Goal: Entertainment & Leisure: Browse casually

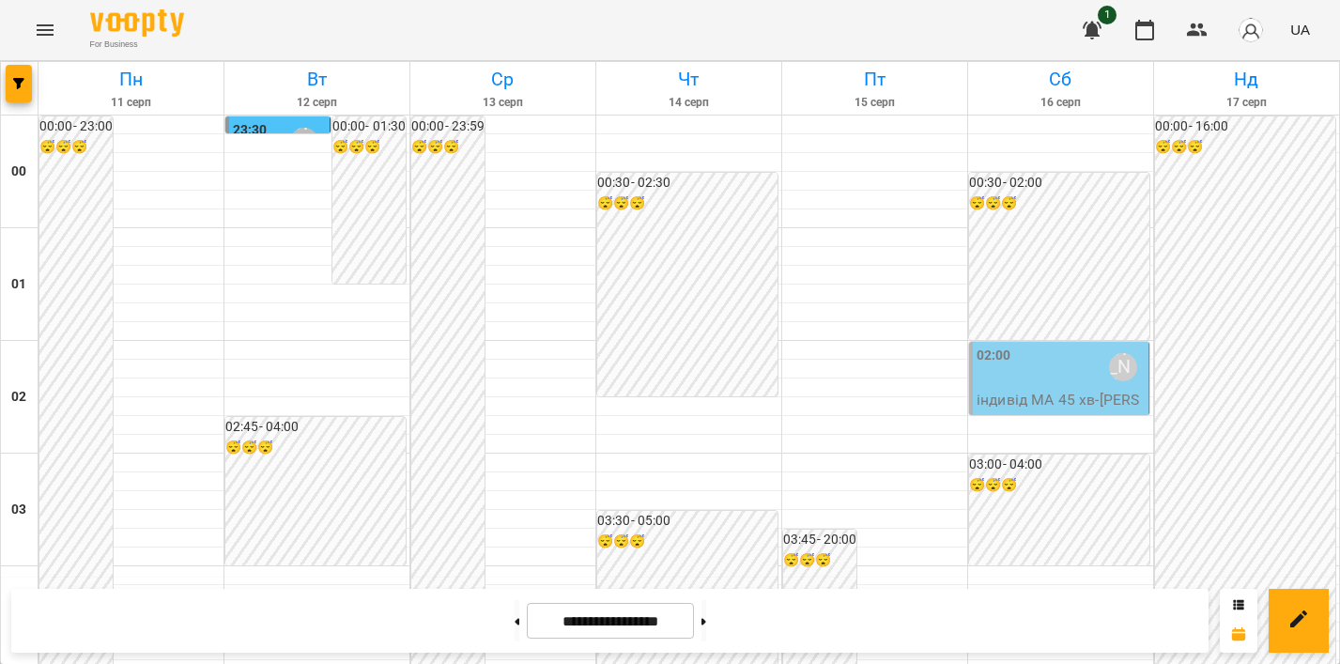
scroll to position [2012, 0]
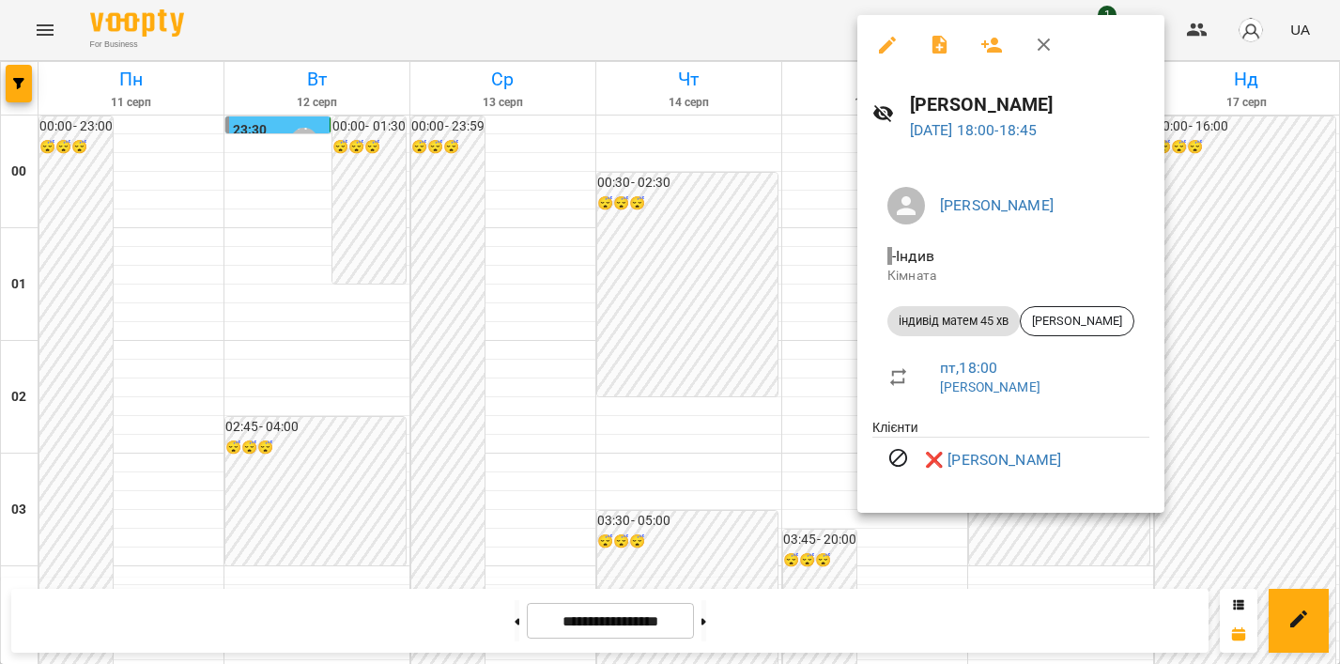
click at [782, 199] on div at bounding box center [670, 332] width 1340 height 664
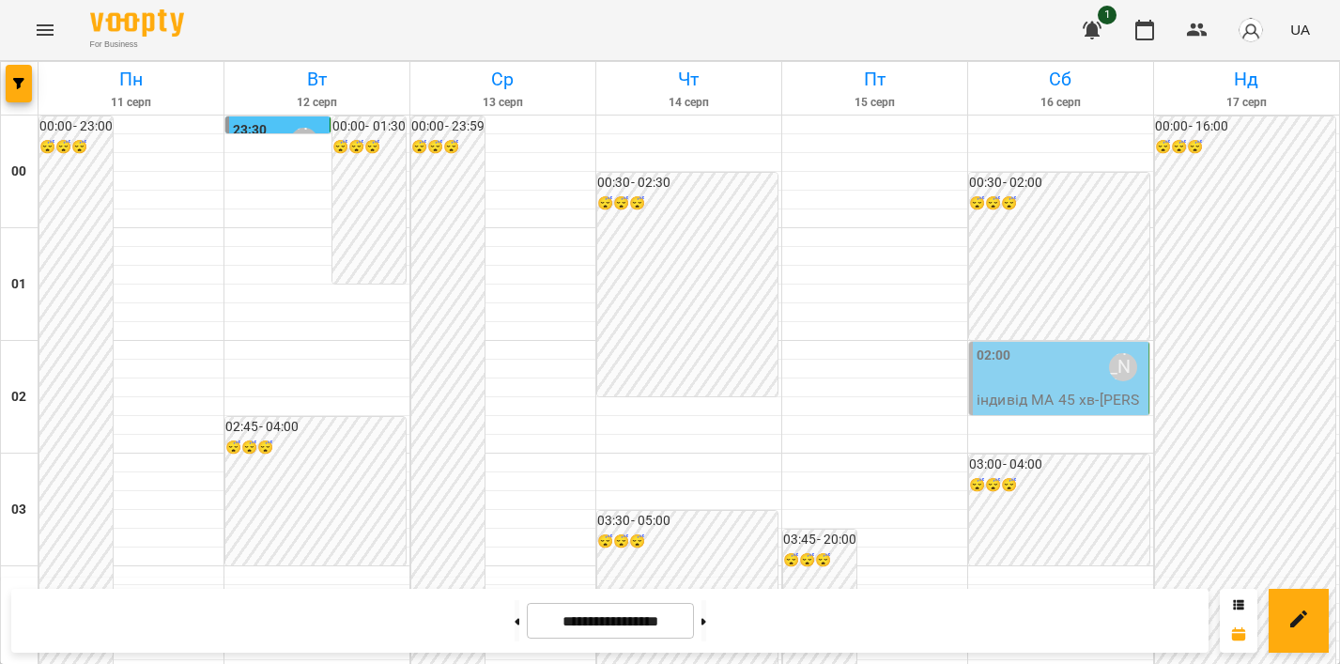
scroll to position [1432, 0]
click at [39, 38] on icon "Menu" at bounding box center [45, 30] width 23 height 23
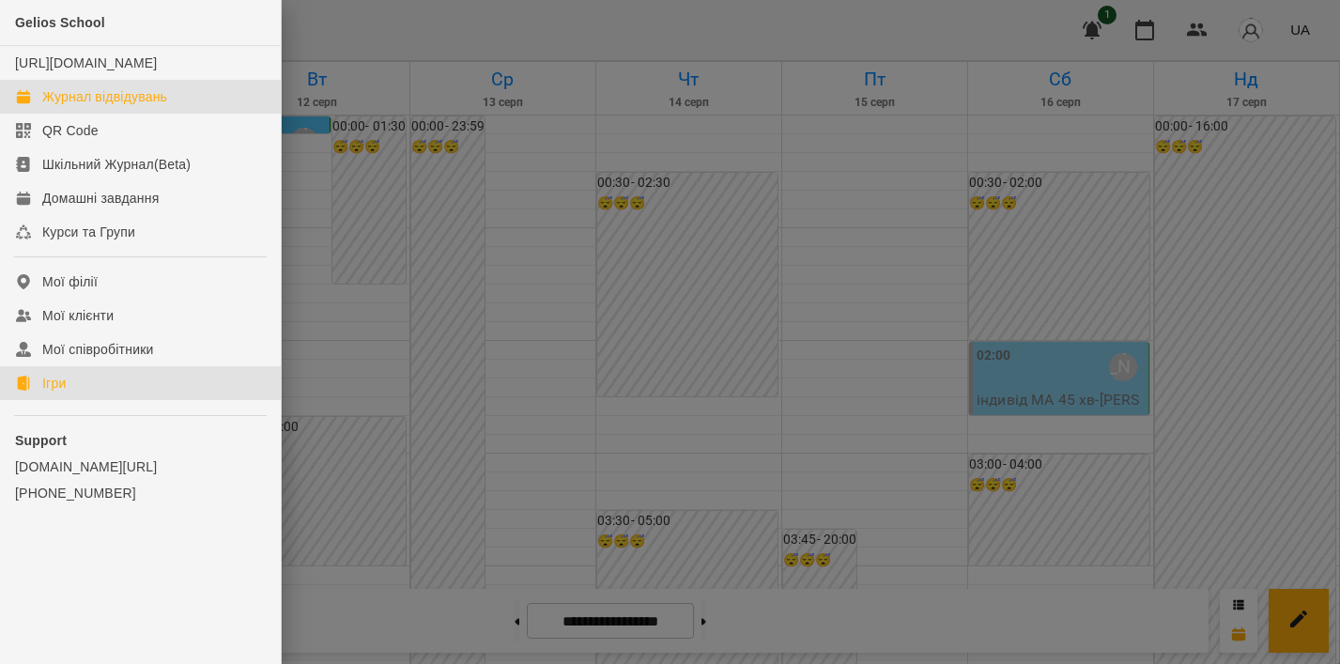
click at [96, 400] on link "Ігри" at bounding box center [140, 383] width 281 height 34
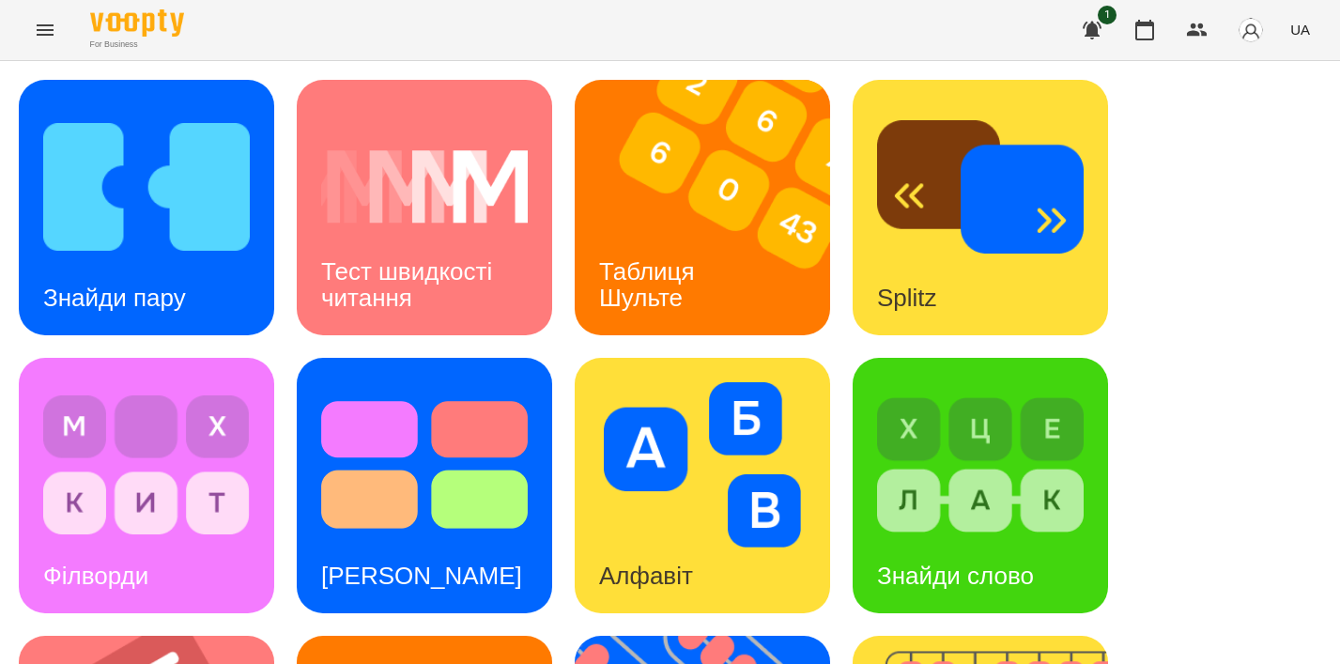
scroll to position [112, 0]
click at [197, 382] on img at bounding box center [146, 464] width 207 height 165
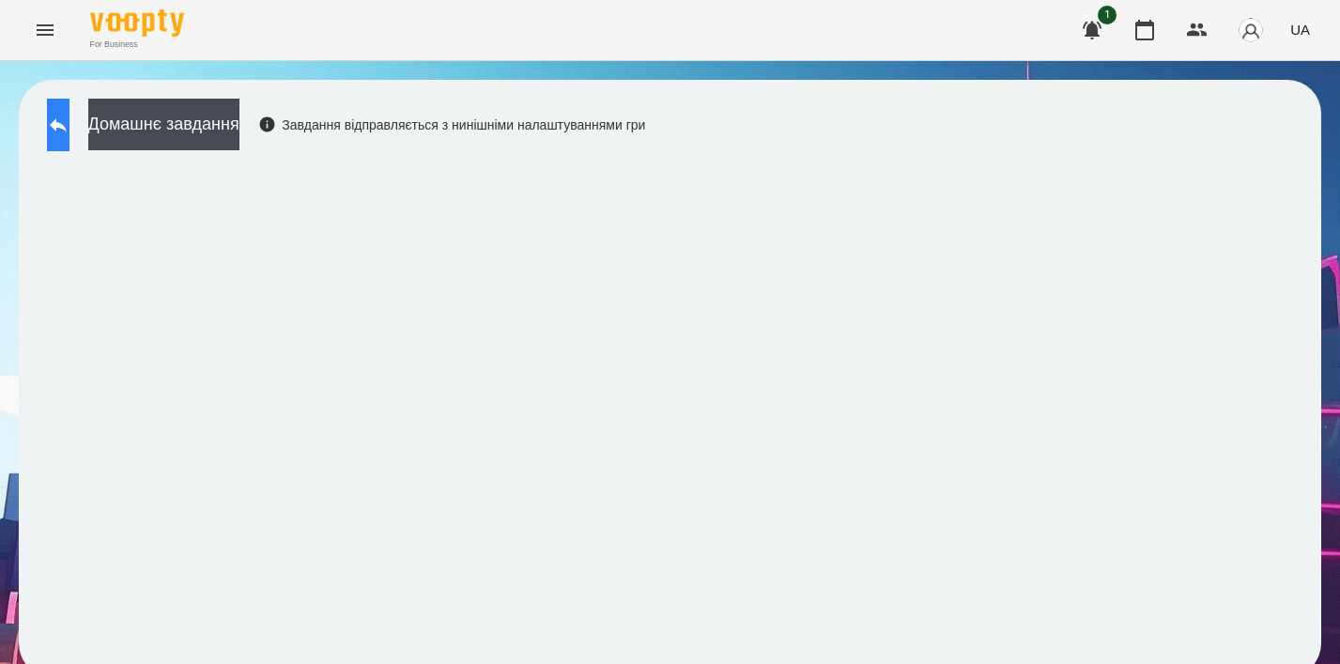
click at [69, 115] on icon at bounding box center [58, 125] width 23 height 23
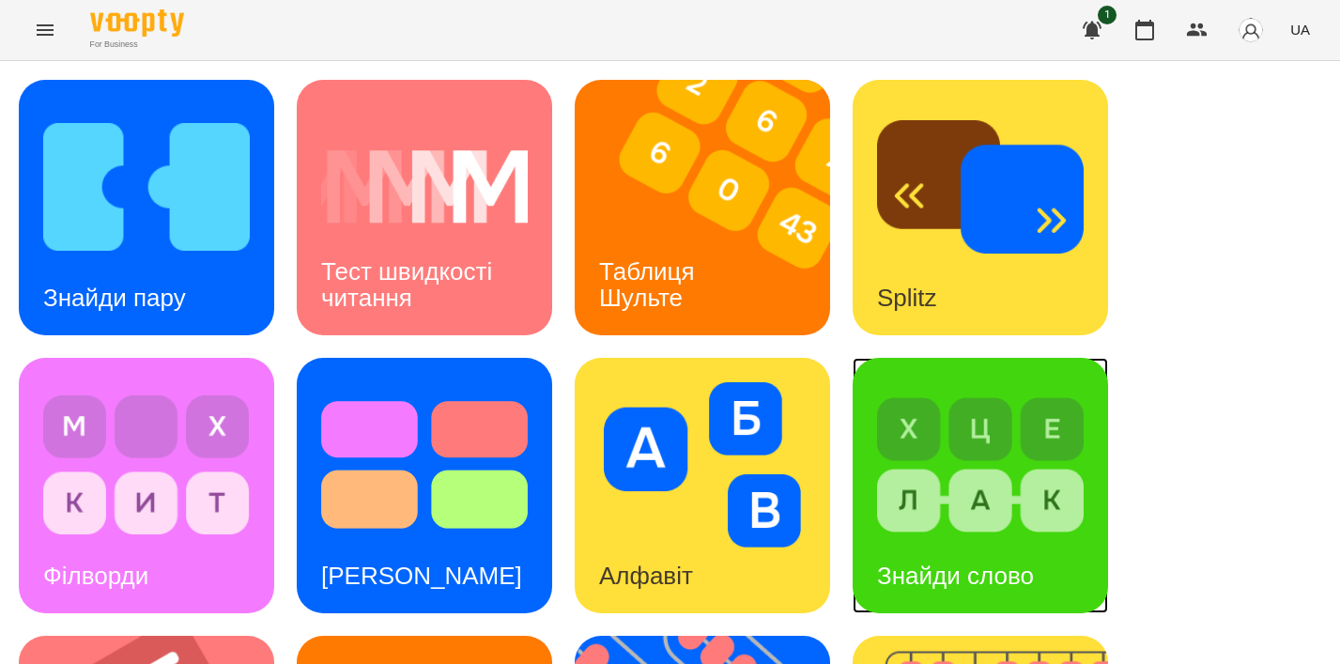
click at [966, 484] on img at bounding box center [980, 464] width 207 height 165
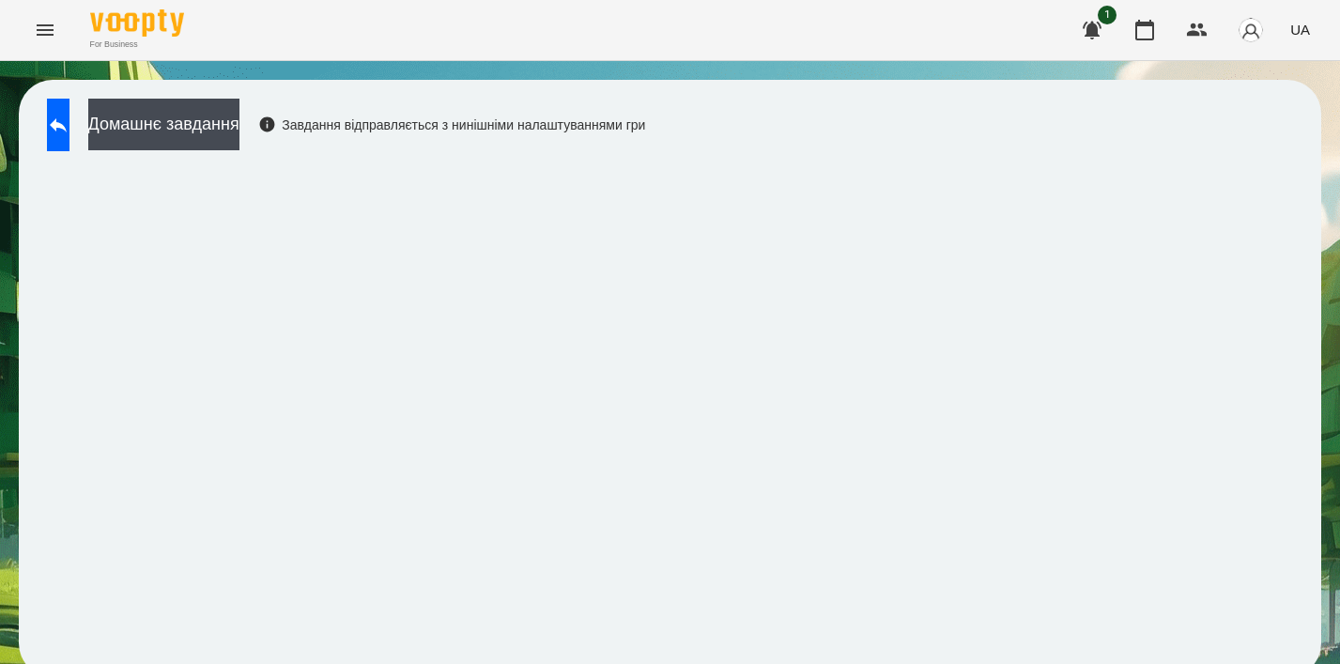
click at [38, 95] on div "Домашнє завдання Завдання відправляється з нинішніми налаштуваннями гри" at bounding box center [670, 378] width 1302 height 597
click at [69, 118] on icon at bounding box center [58, 125] width 23 height 23
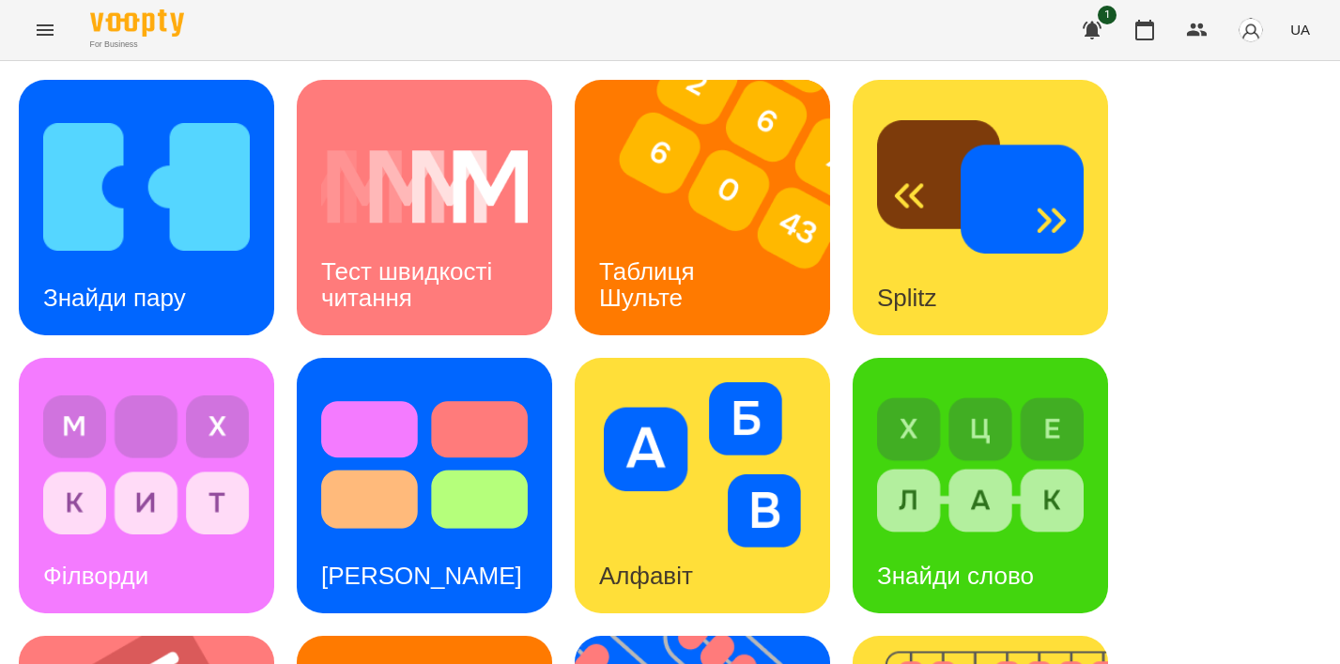
scroll to position [577, 0]
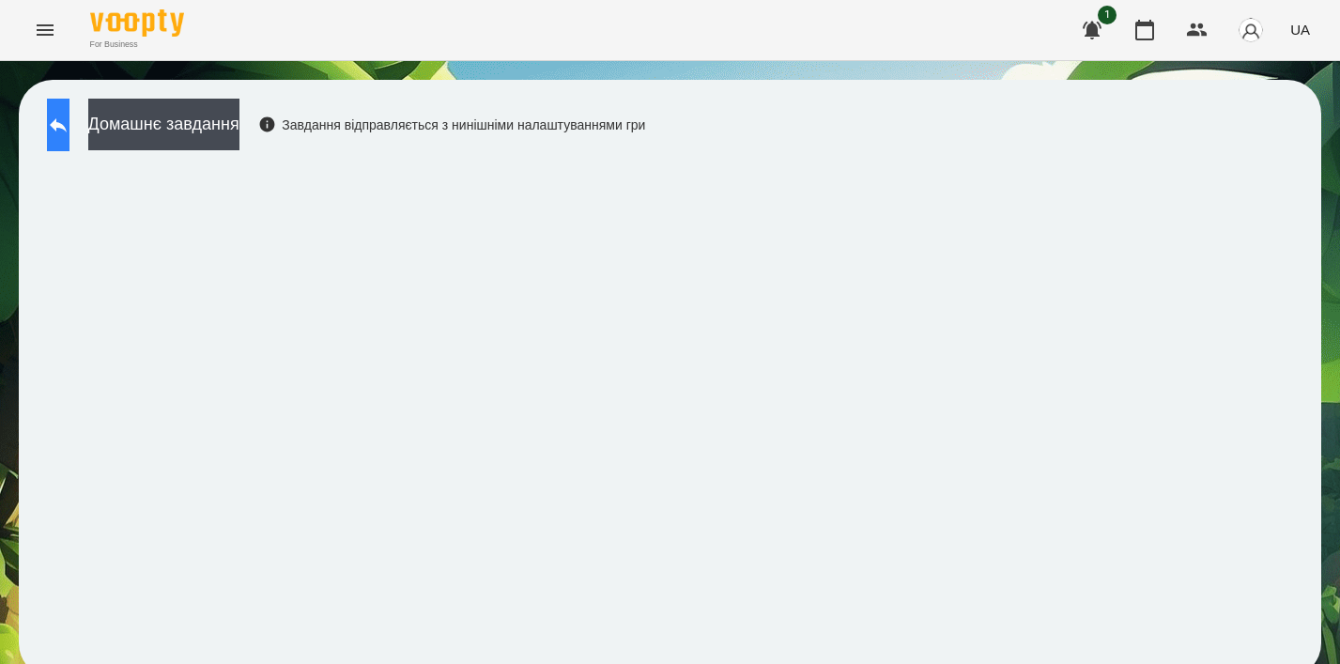
click at [69, 115] on button at bounding box center [58, 125] width 23 height 53
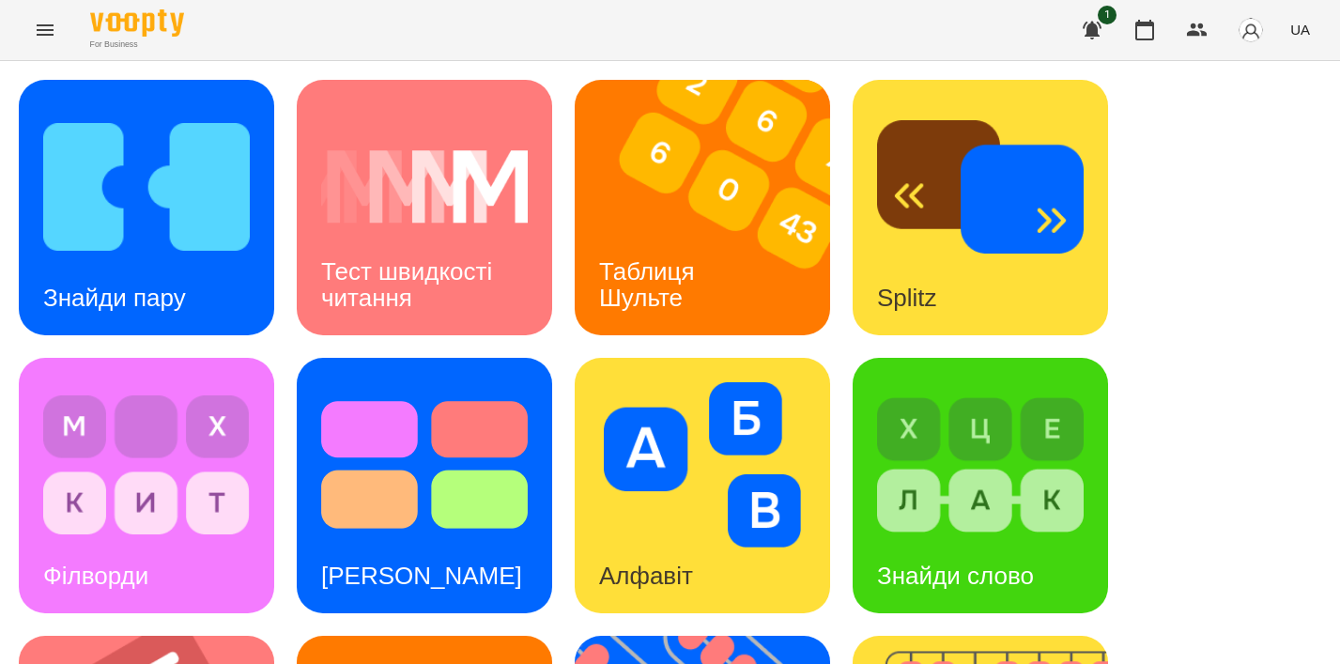
scroll to position [123, 0]
click at [734, 425] on div "Алфавіт" at bounding box center [702, 485] width 255 height 255
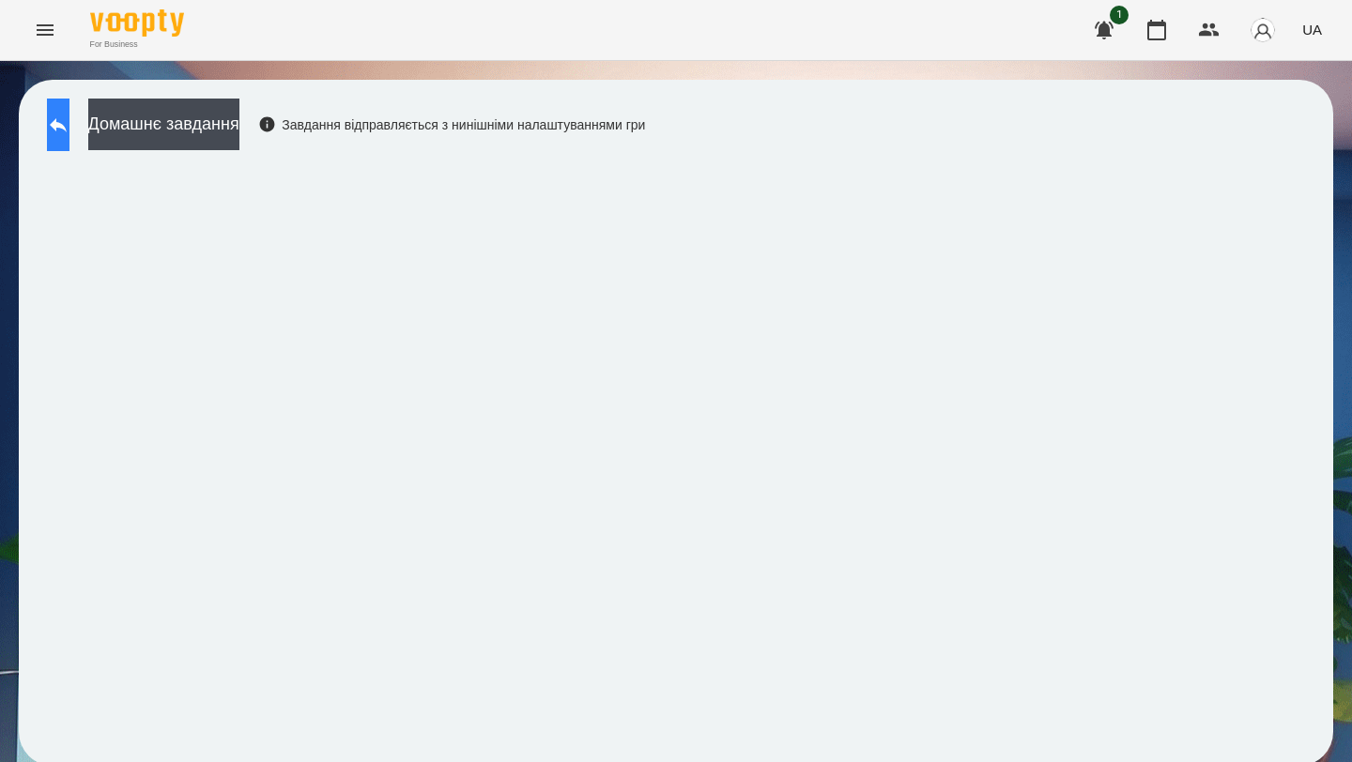
click at [69, 108] on button at bounding box center [58, 125] width 23 height 53
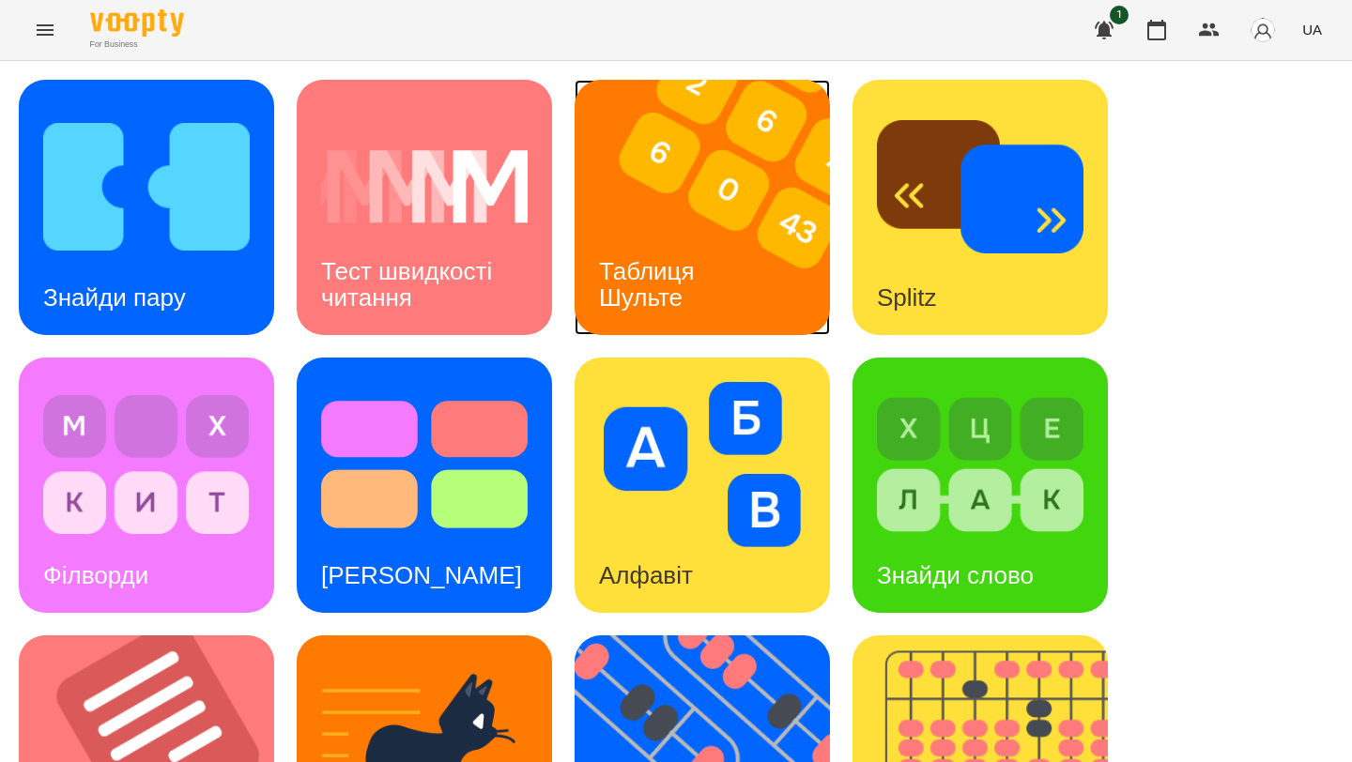
click at [612, 249] on div "Таблиця Шульте" at bounding box center [650, 285] width 151 height 100
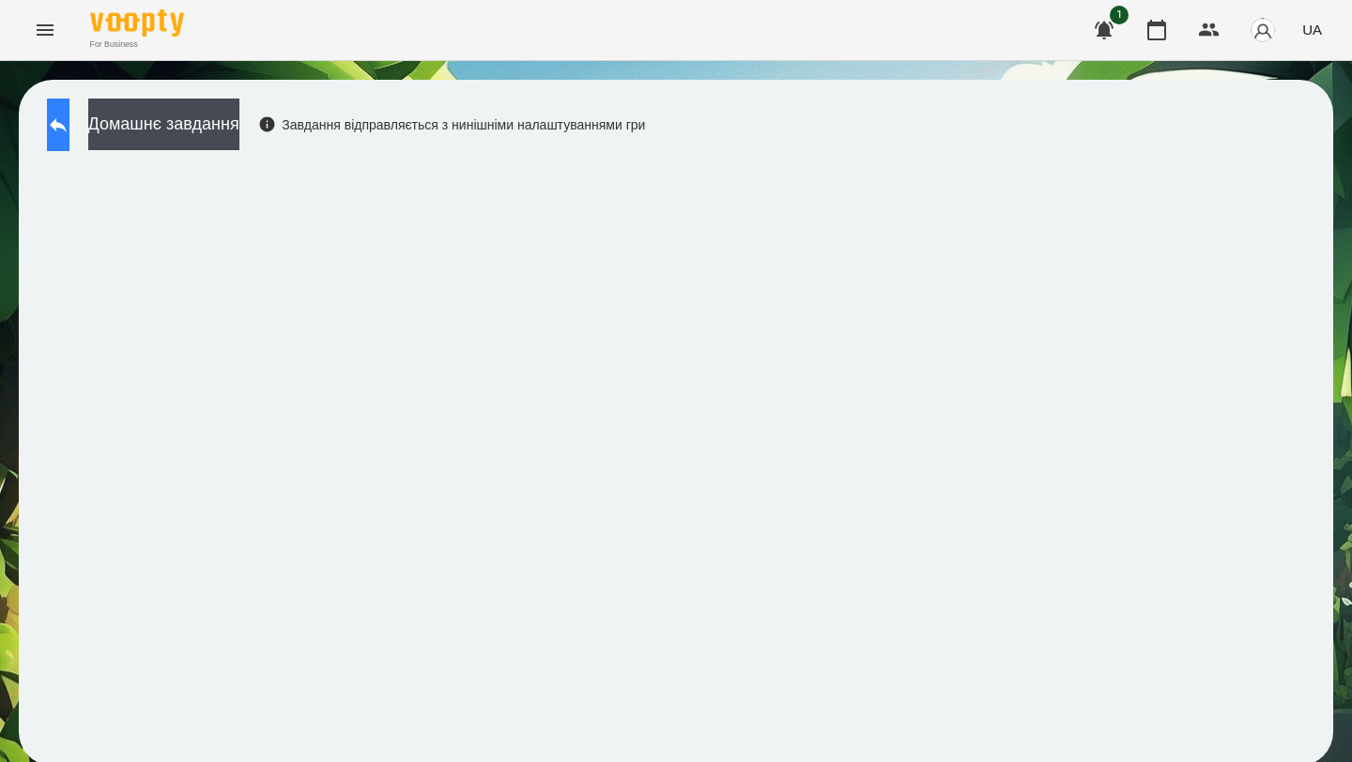
click at [50, 114] on button at bounding box center [58, 125] width 23 height 53
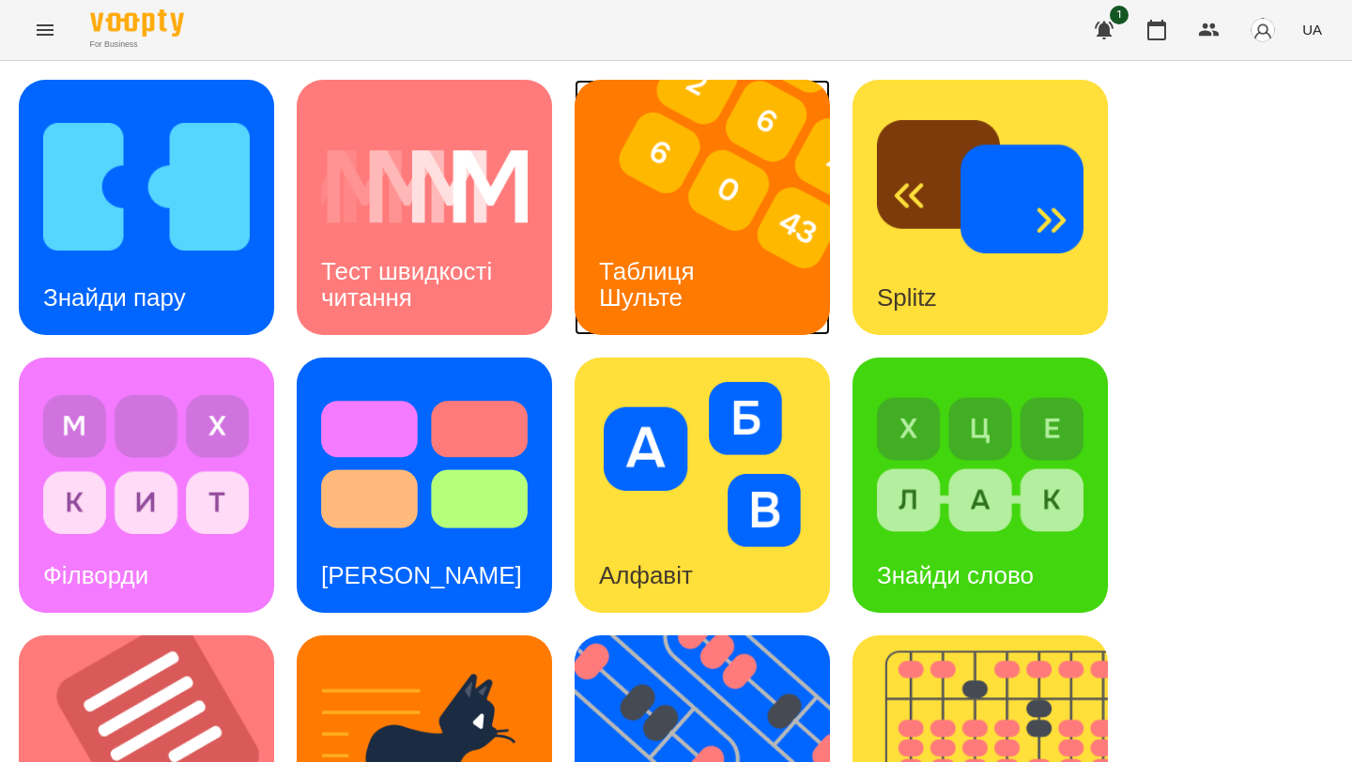
click at [668, 245] on div "Таблиця Шульте" at bounding box center [650, 285] width 151 height 100
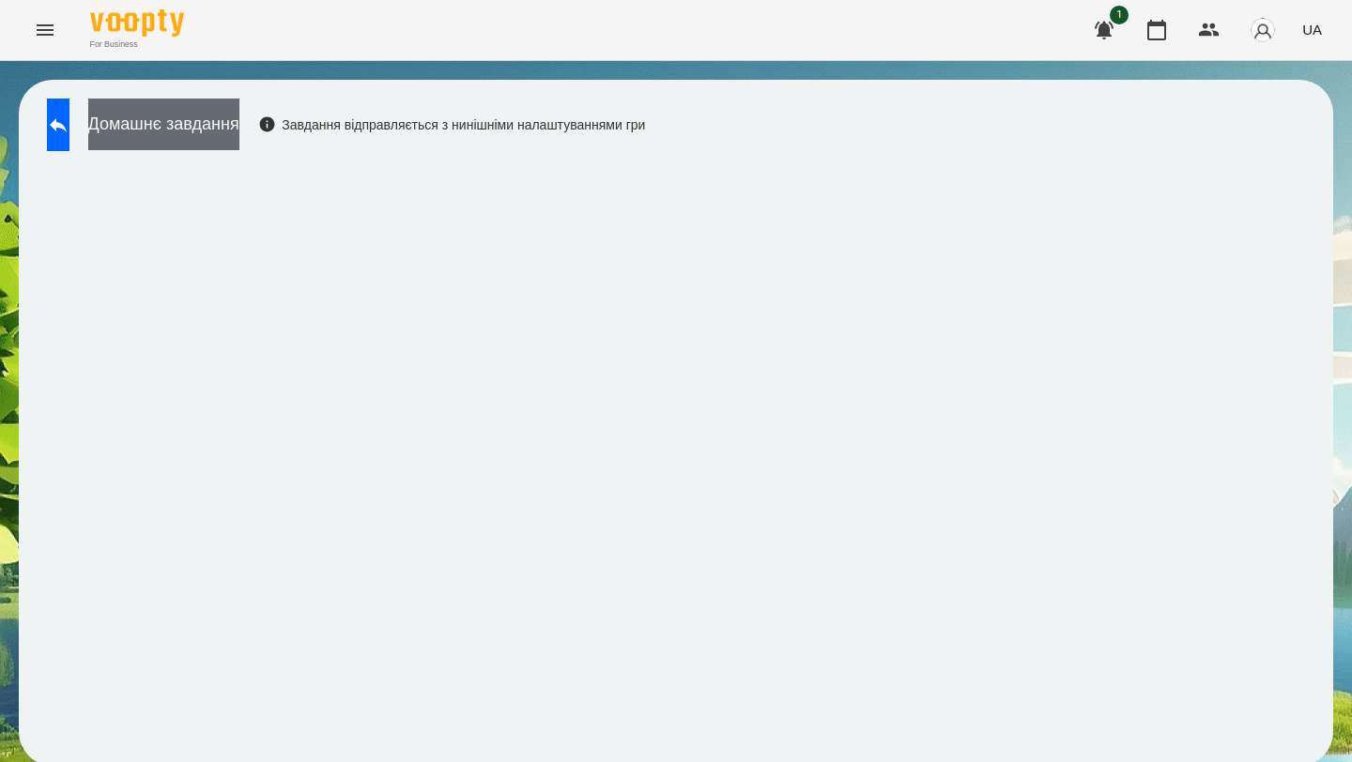
click at [183, 125] on button "Домашнє завдання" at bounding box center [163, 125] width 151 height 52
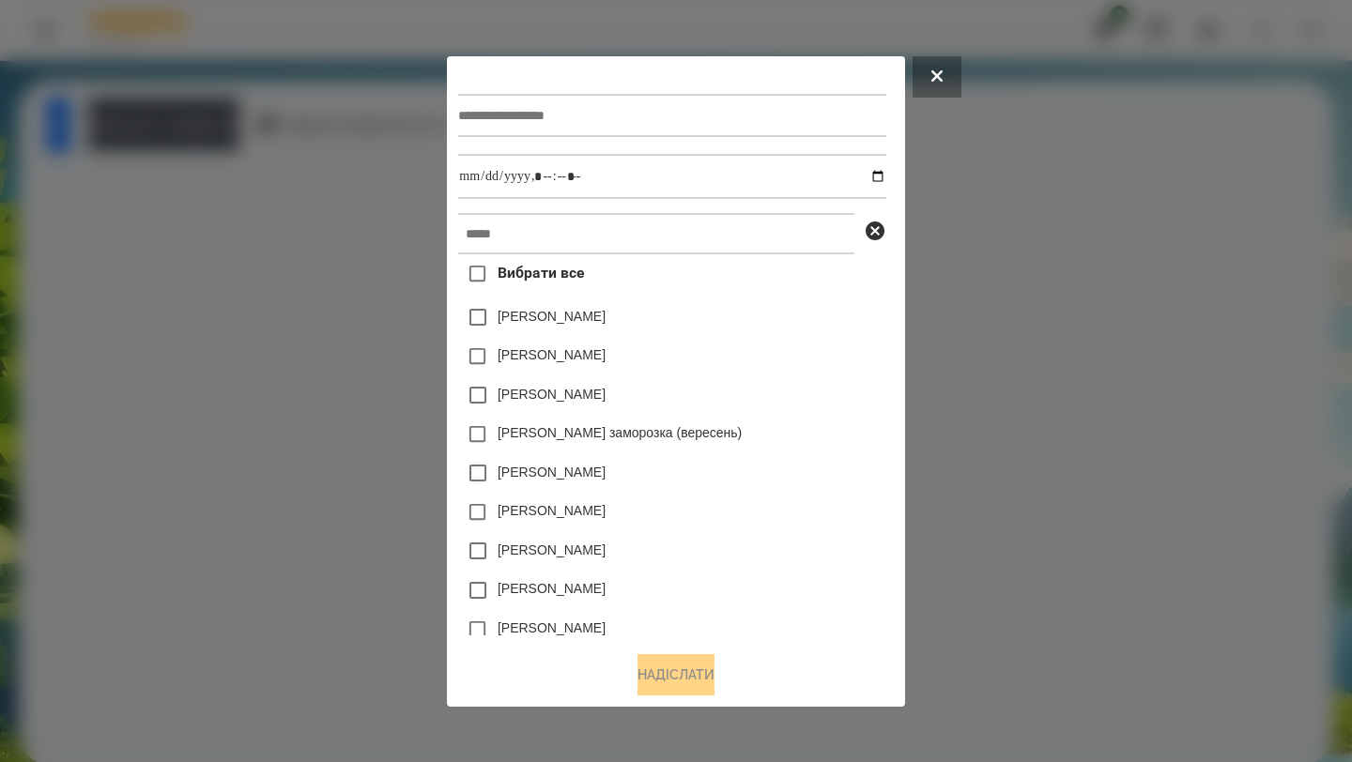
click at [319, 263] on div at bounding box center [676, 381] width 1352 height 762
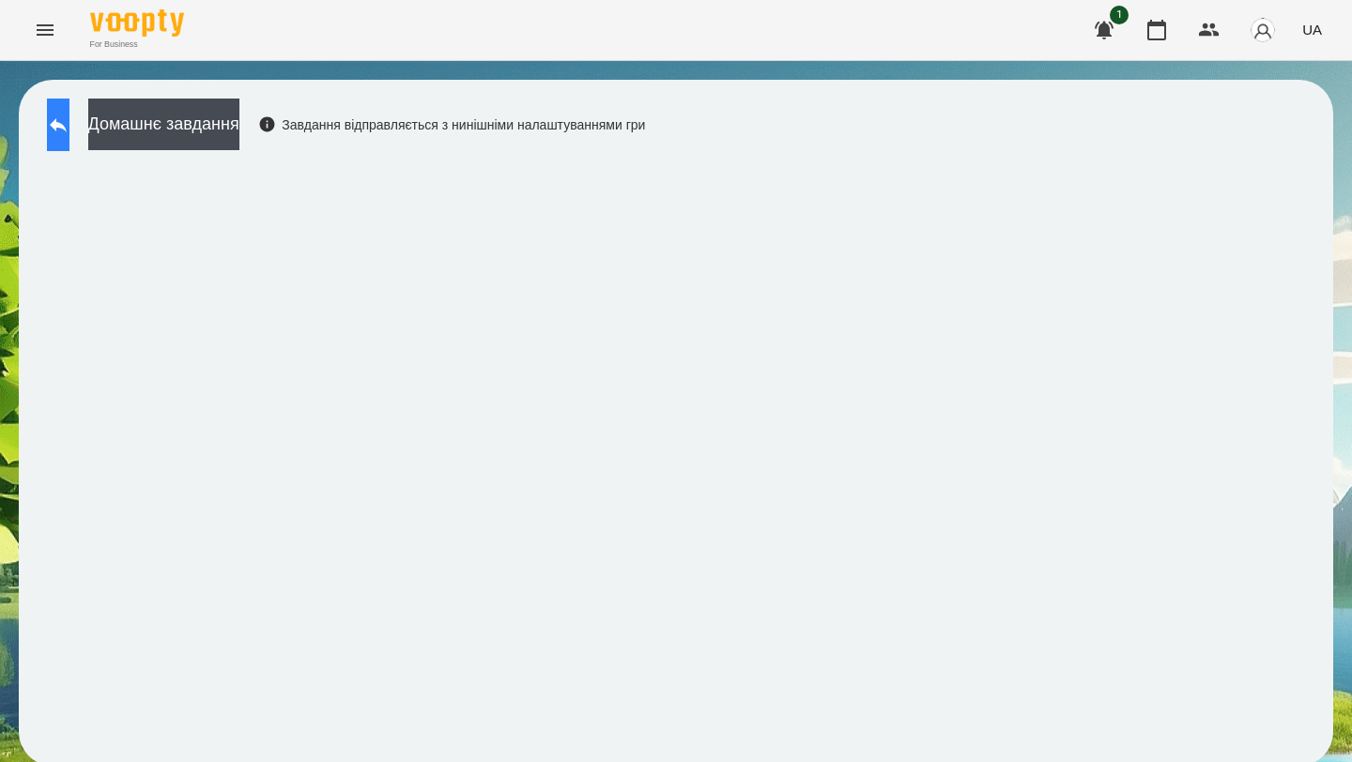
click at [69, 113] on button at bounding box center [58, 125] width 23 height 53
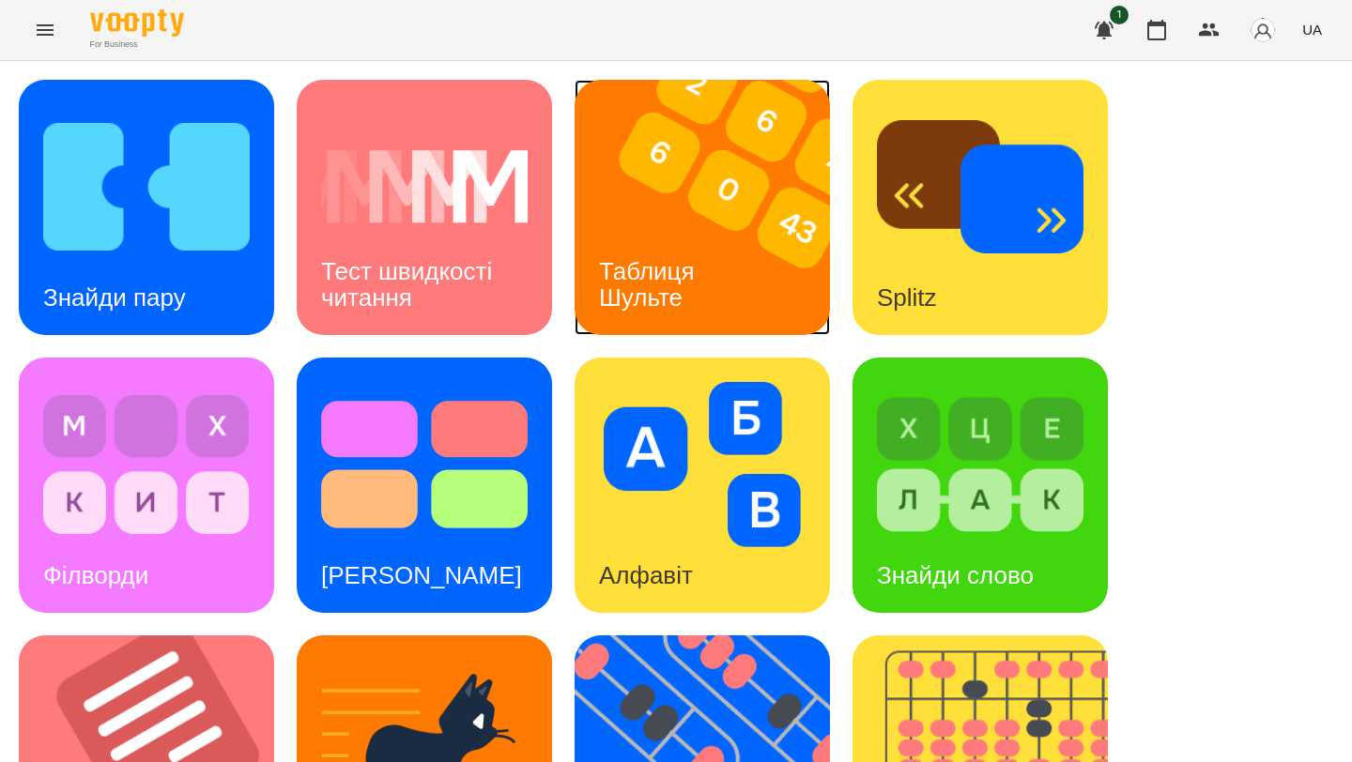
click at [622, 236] on div "Таблиця Шульте" at bounding box center [650, 285] width 151 height 100
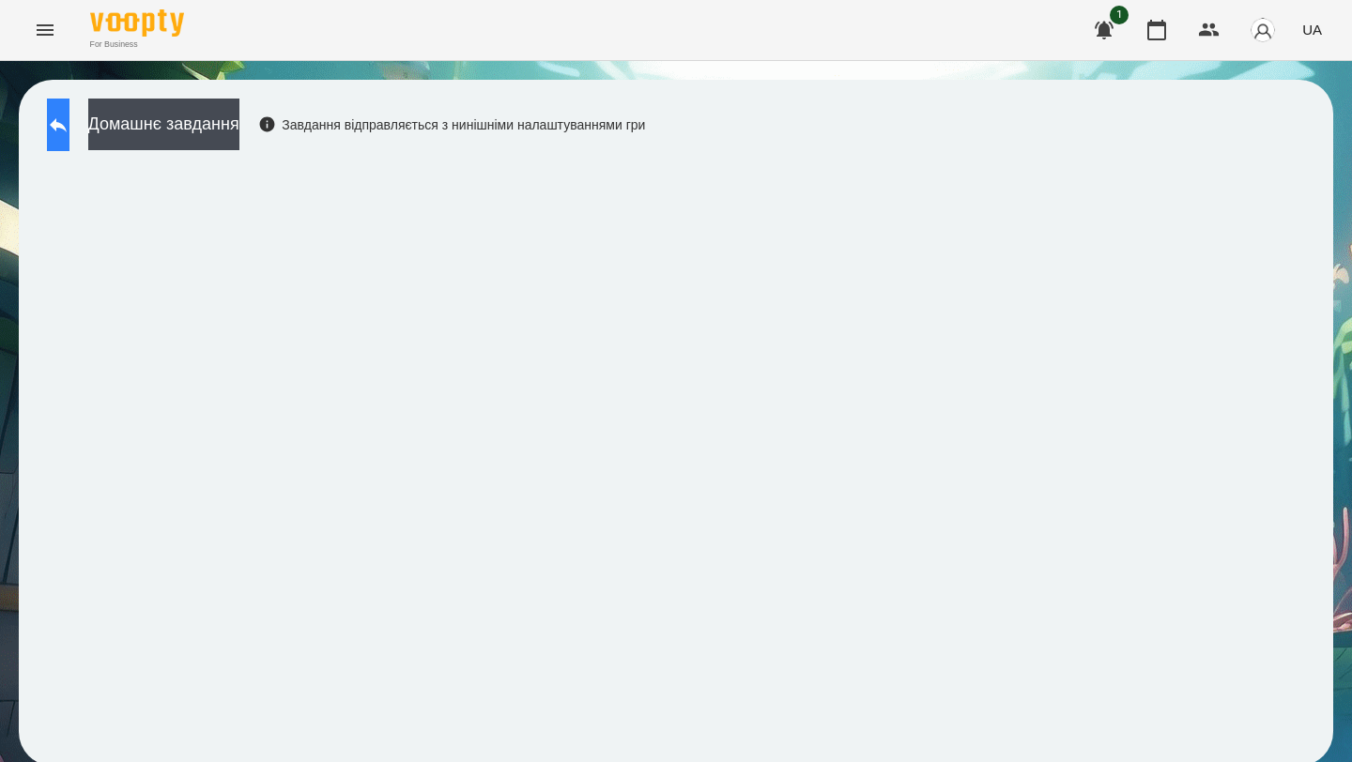
click at [69, 110] on button at bounding box center [58, 125] width 23 height 53
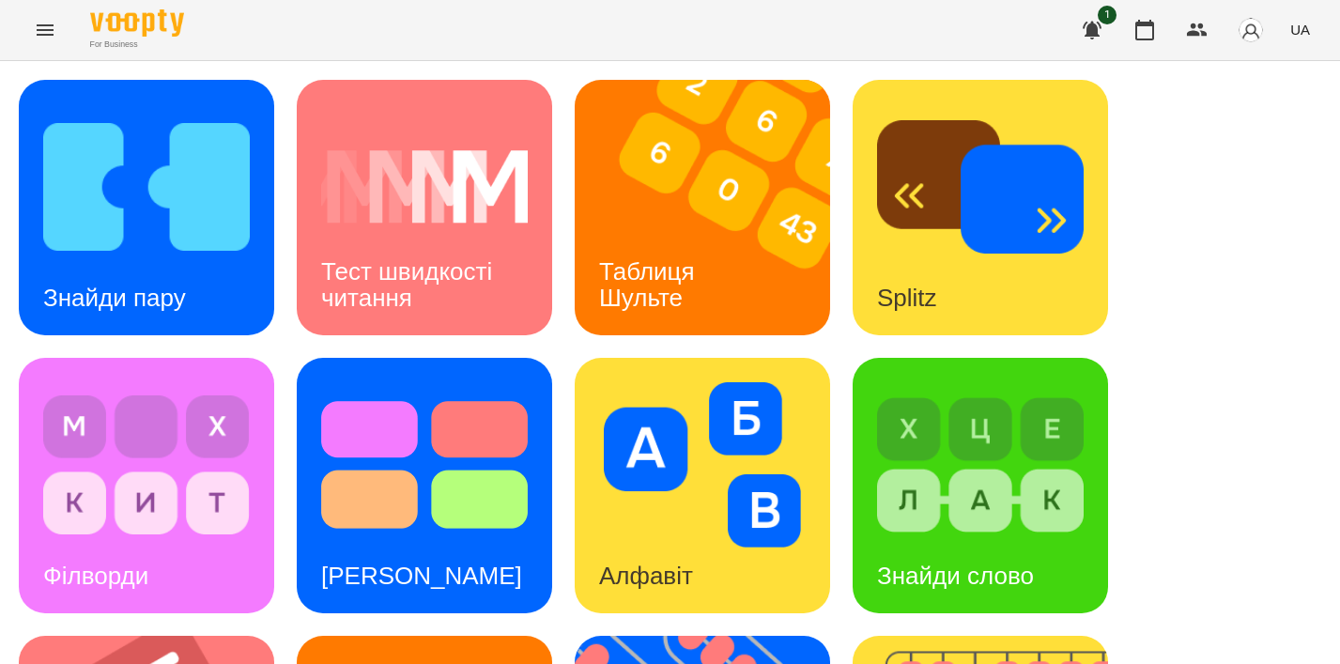
scroll to position [802, 0]
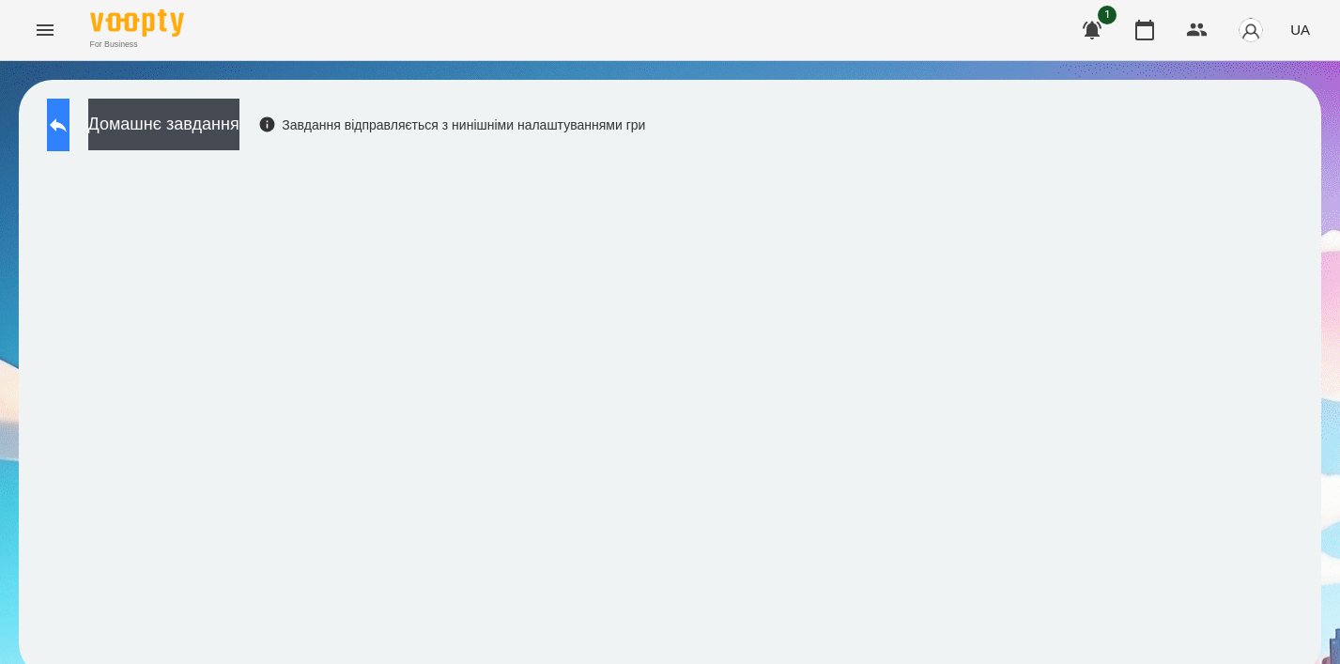
click at [69, 122] on icon at bounding box center [58, 125] width 23 height 23
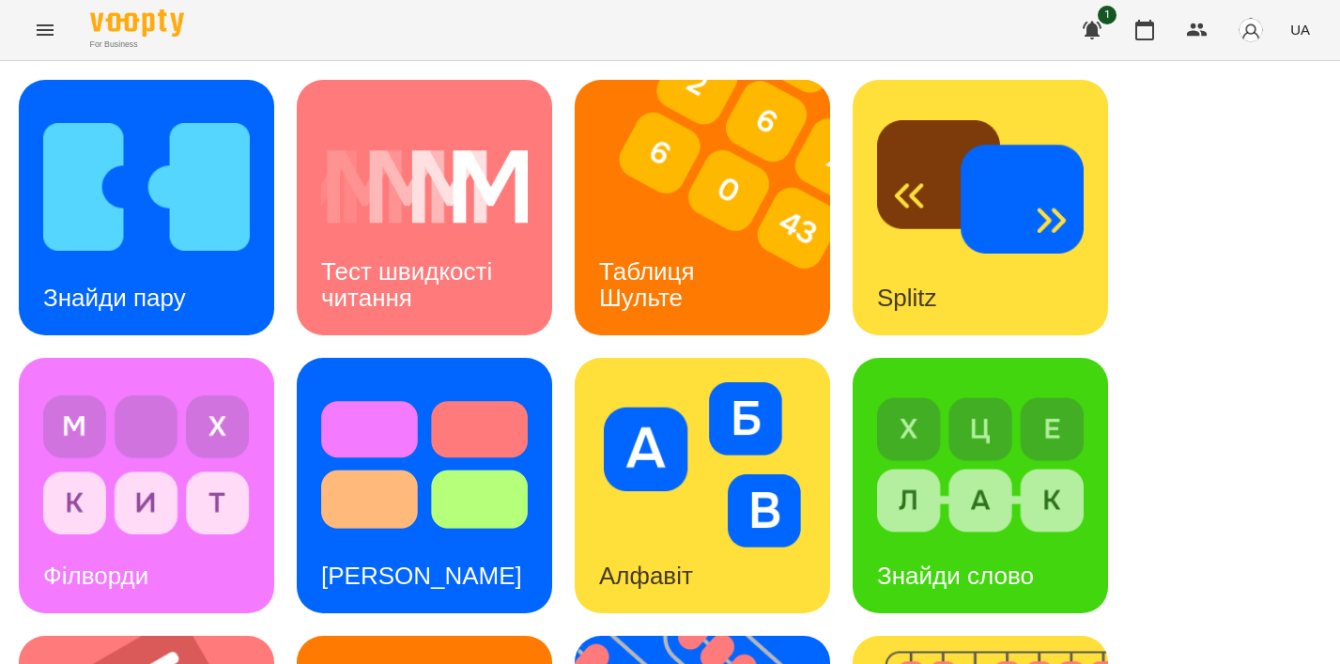
scroll to position [302, 0]
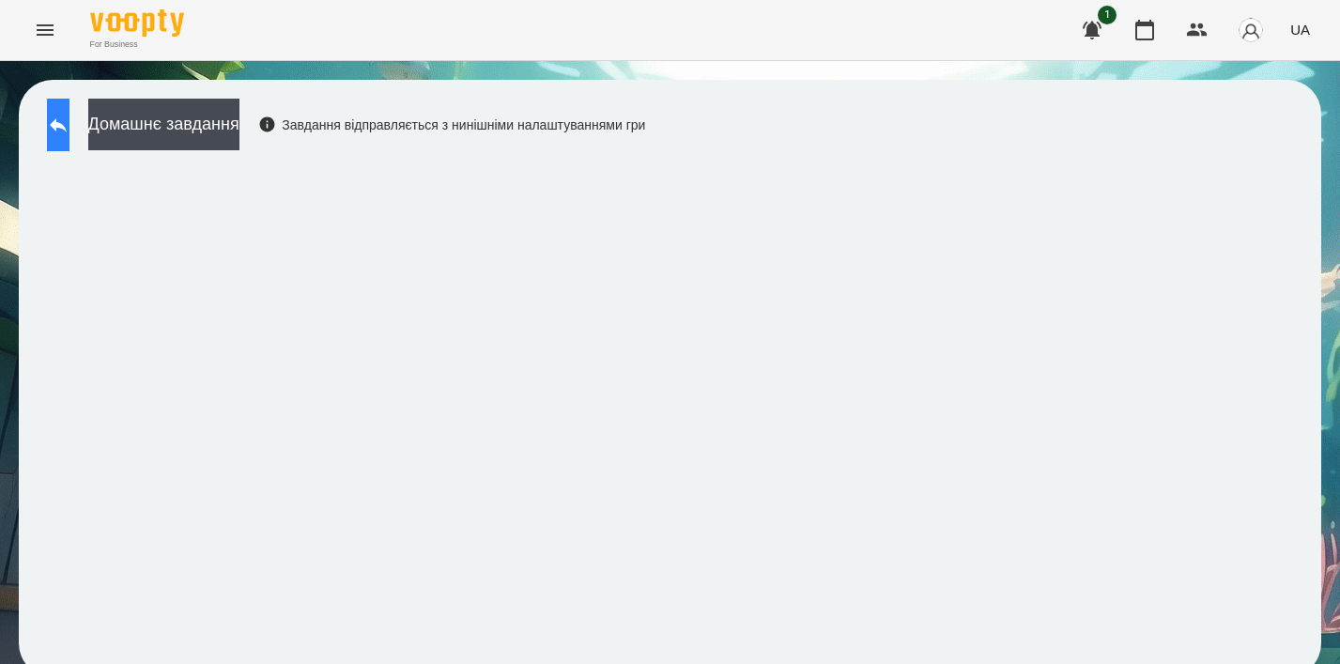
click at [69, 106] on button at bounding box center [58, 125] width 23 height 53
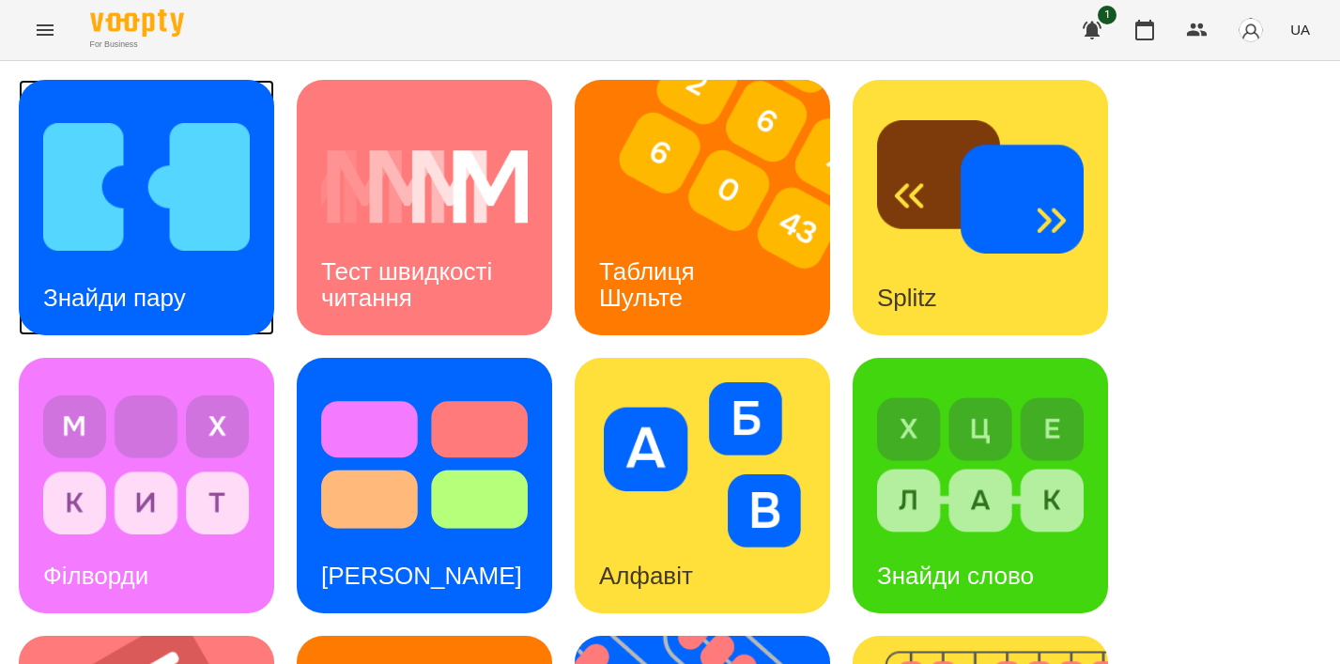
click at [167, 226] on img at bounding box center [146, 186] width 207 height 165
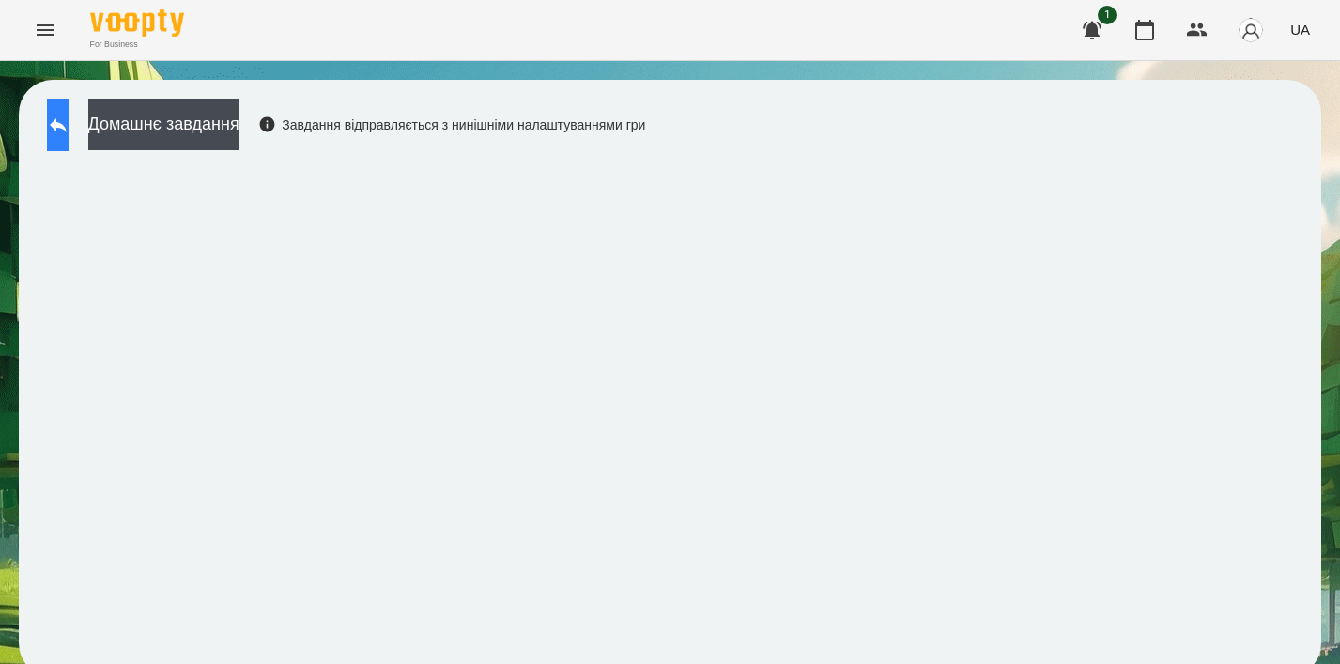
click at [67, 126] on icon at bounding box center [58, 125] width 17 height 14
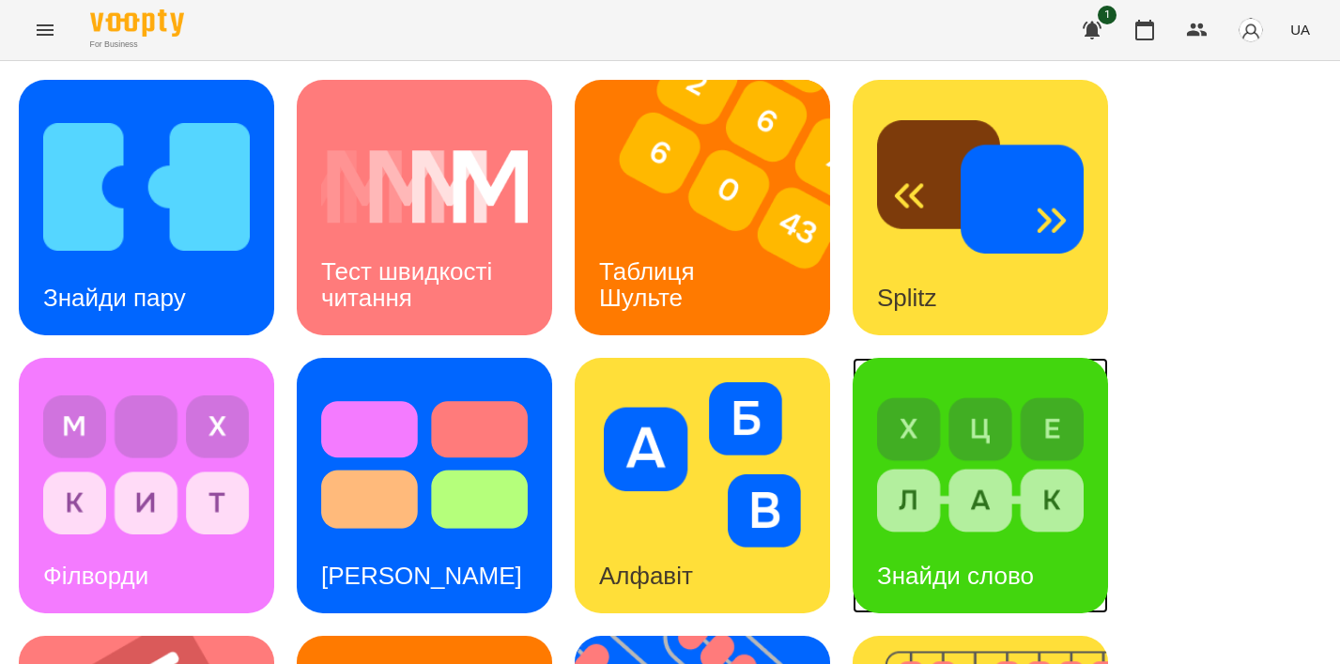
click at [912, 514] on img at bounding box center [980, 464] width 207 height 165
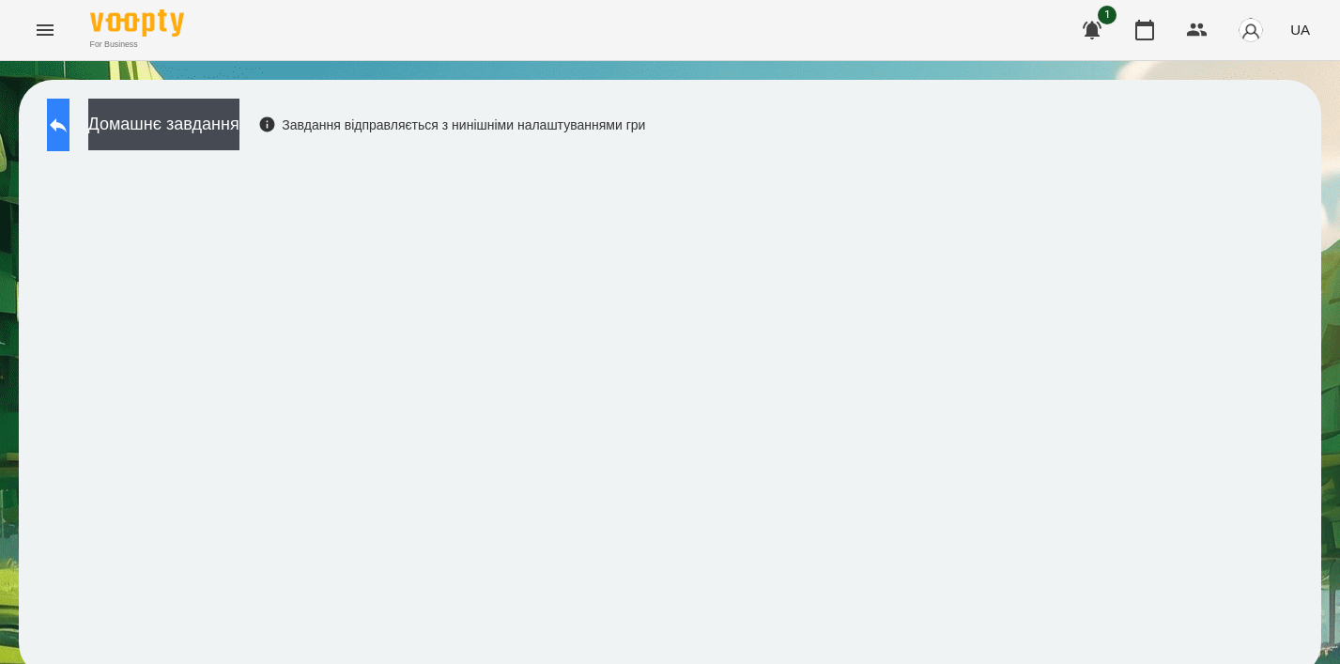
click at [69, 141] on button at bounding box center [58, 125] width 23 height 53
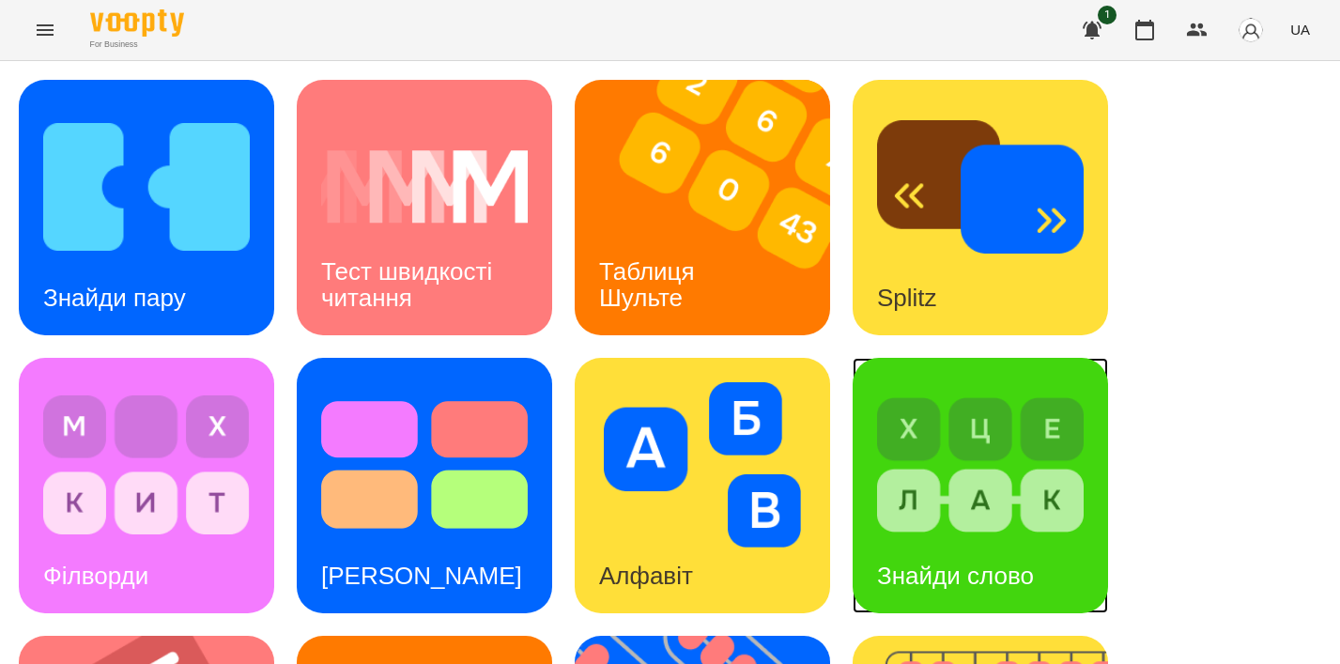
click at [1077, 529] on img at bounding box center [980, 464] width 207 height 165
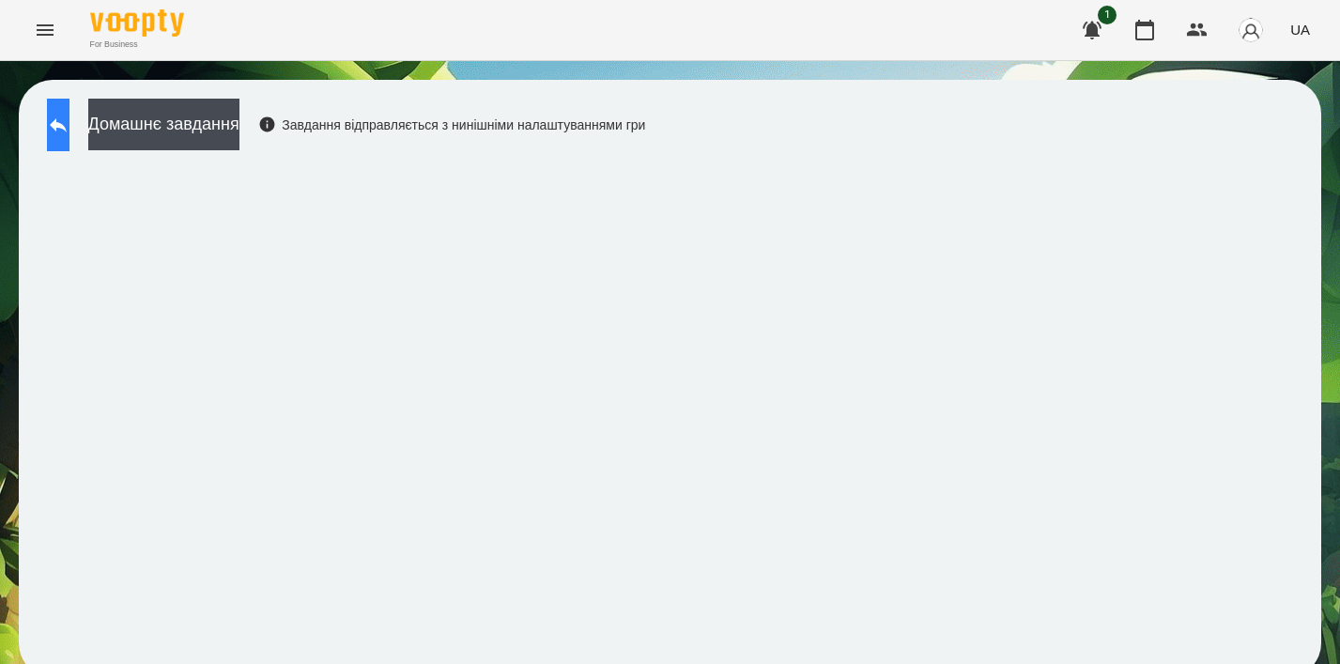
click at [69, 114] on icon at bounding box center [58, 125] width 23 height 23
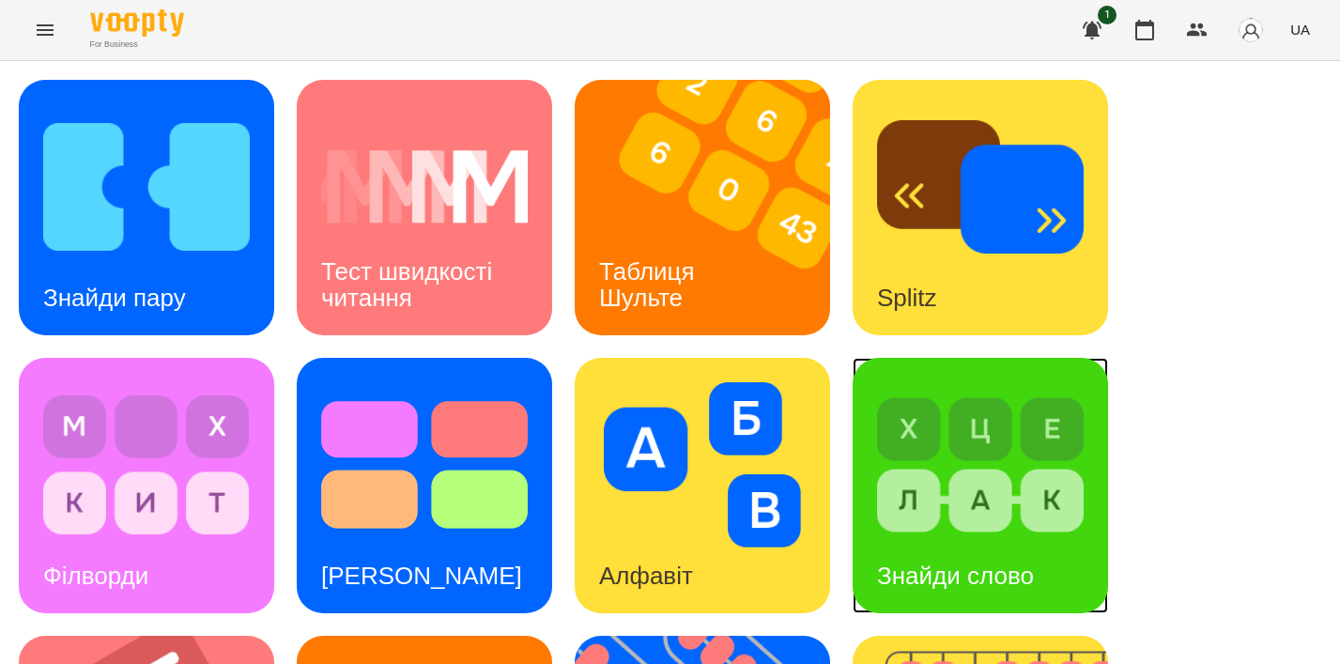
click at [1049, 480] on img at bounding box center [980, 464] width 207 height 165
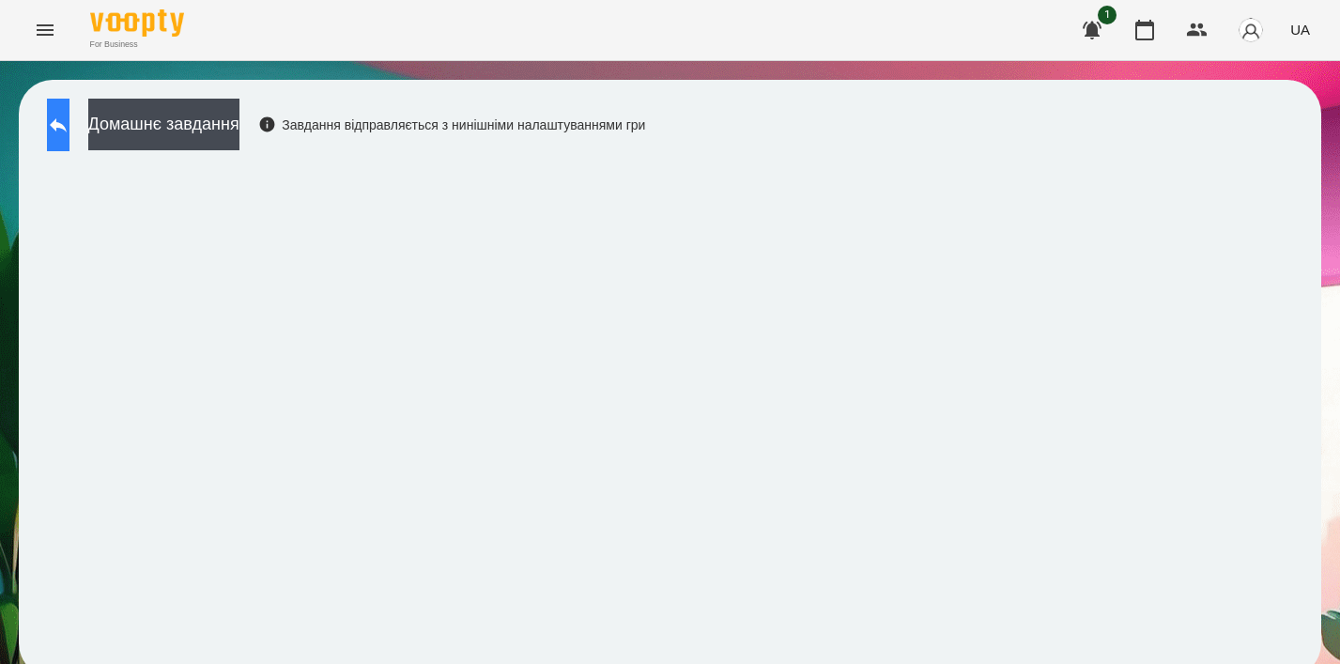
click at [63, 124] on button at bounding box center [58, 125] width 23 height 53
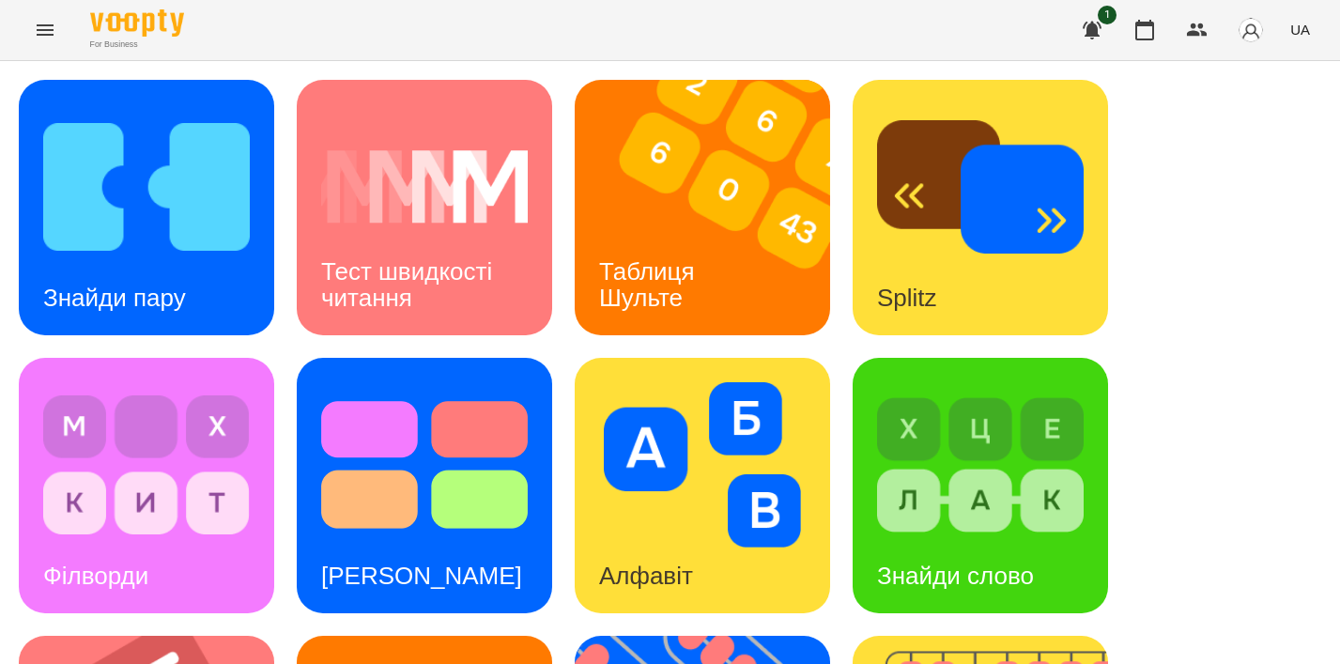
scroll to position [125, 0]
click at [482, 382] on img at bounding box center [424, 464] width 207 height 165
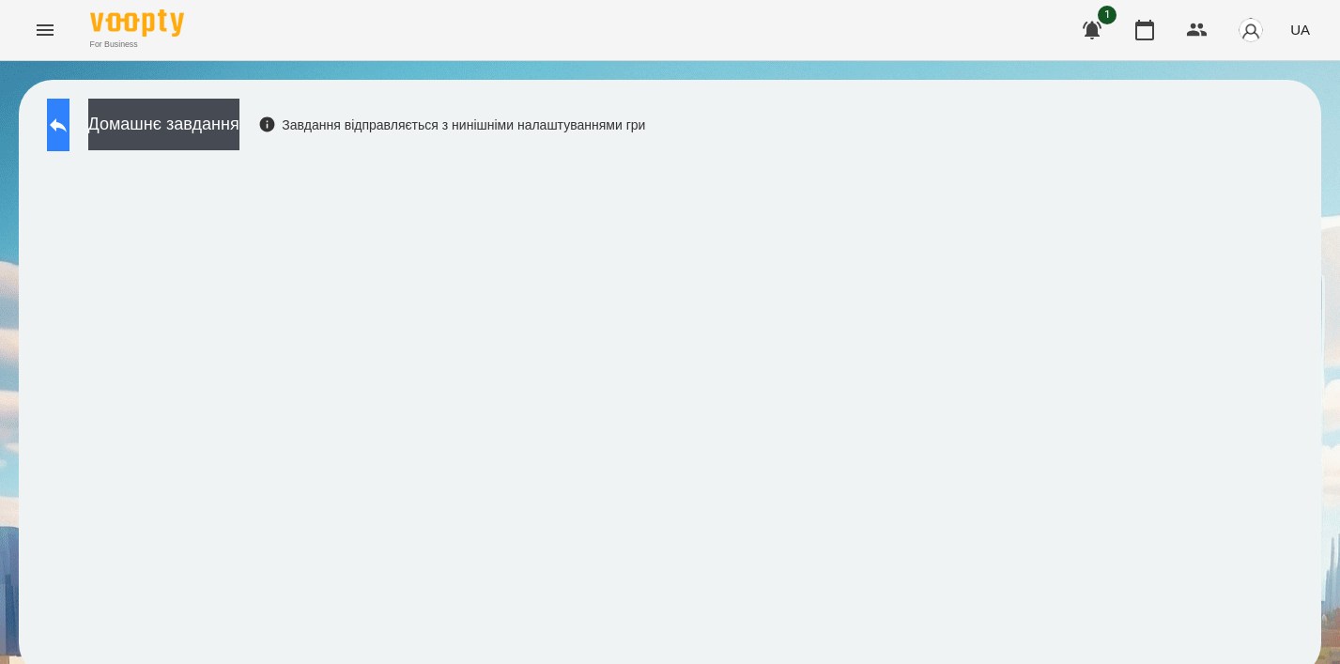
click at [69, 119] on icon at bounding box center [58, 125] width 23 height 23
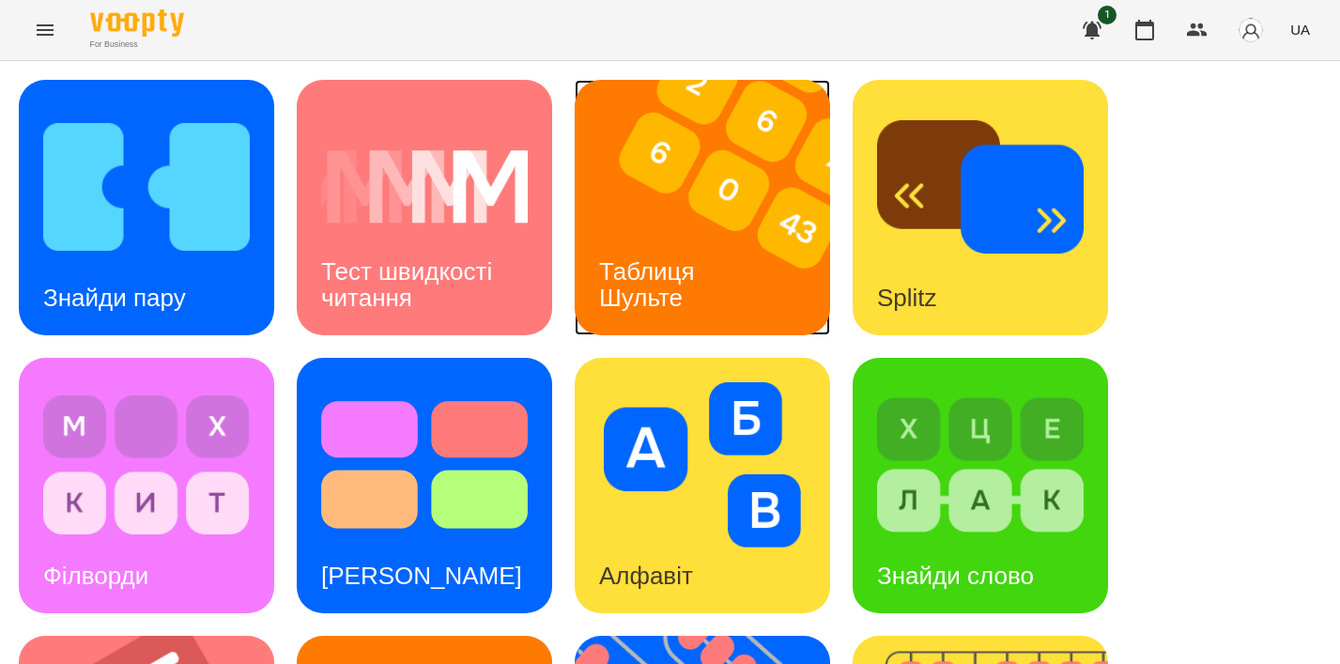
scroll to position [488, 0]
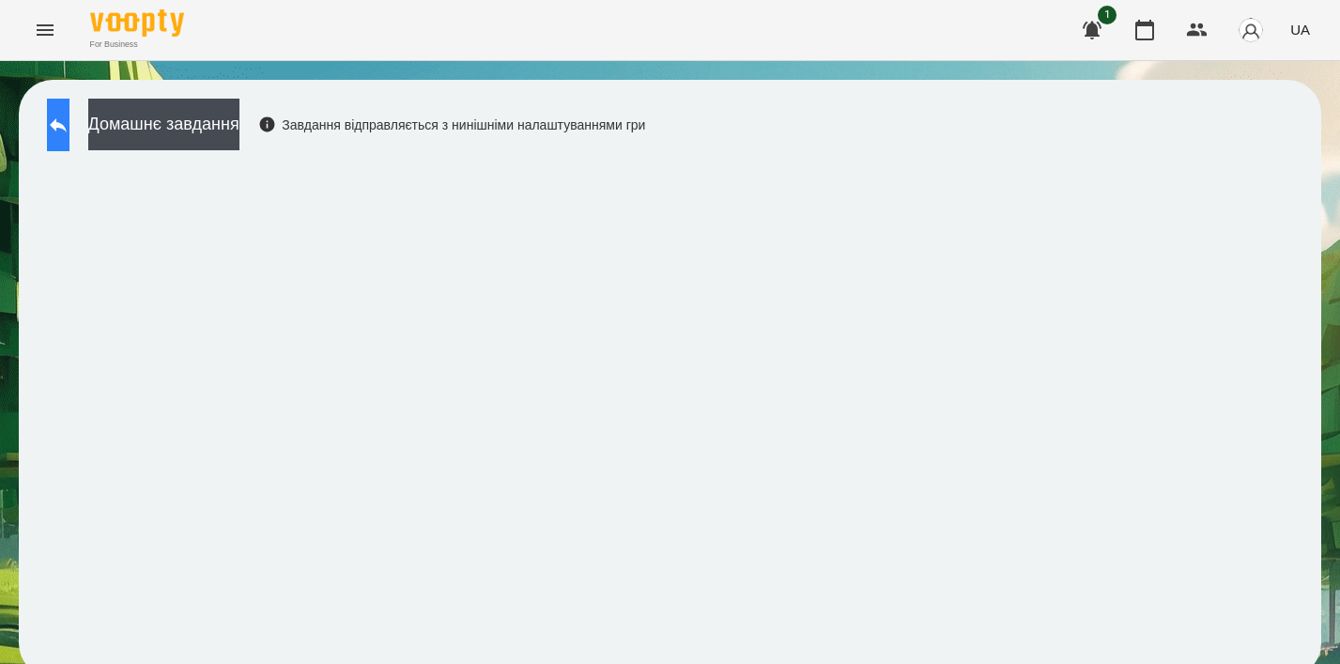
click at [69, 113] on button at bounding box center [58, 125] width 23 height 53
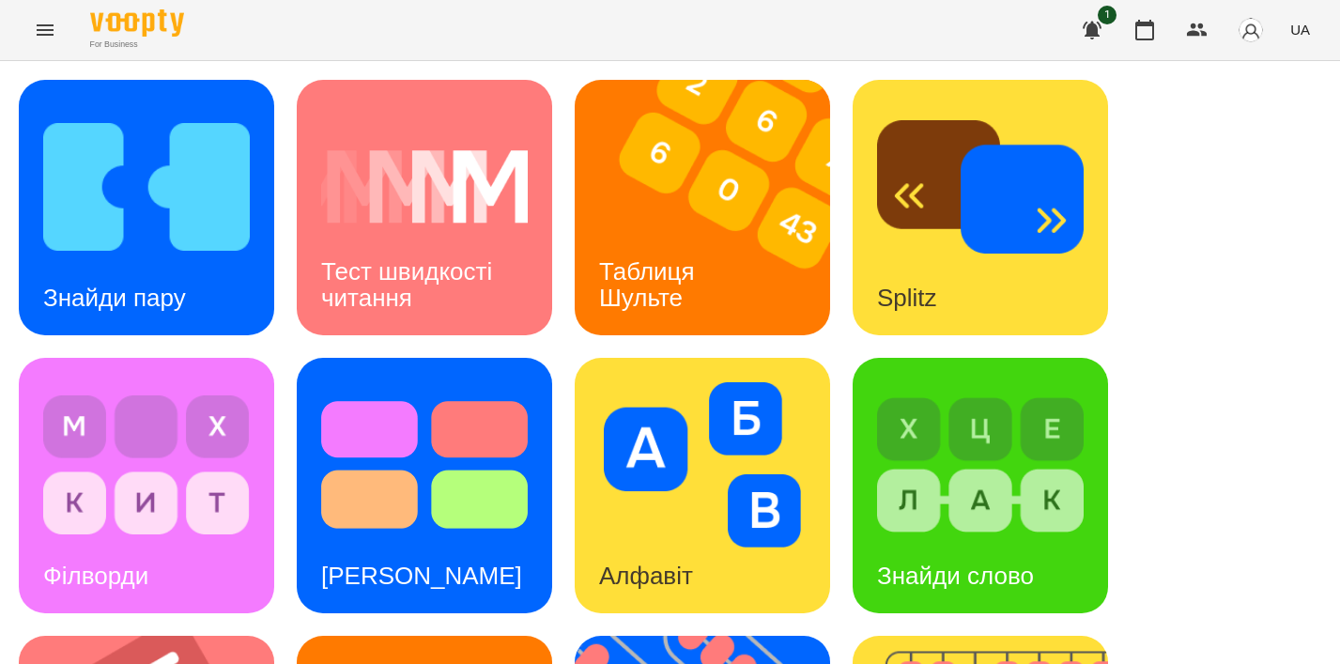
scroll to position [453, 0]
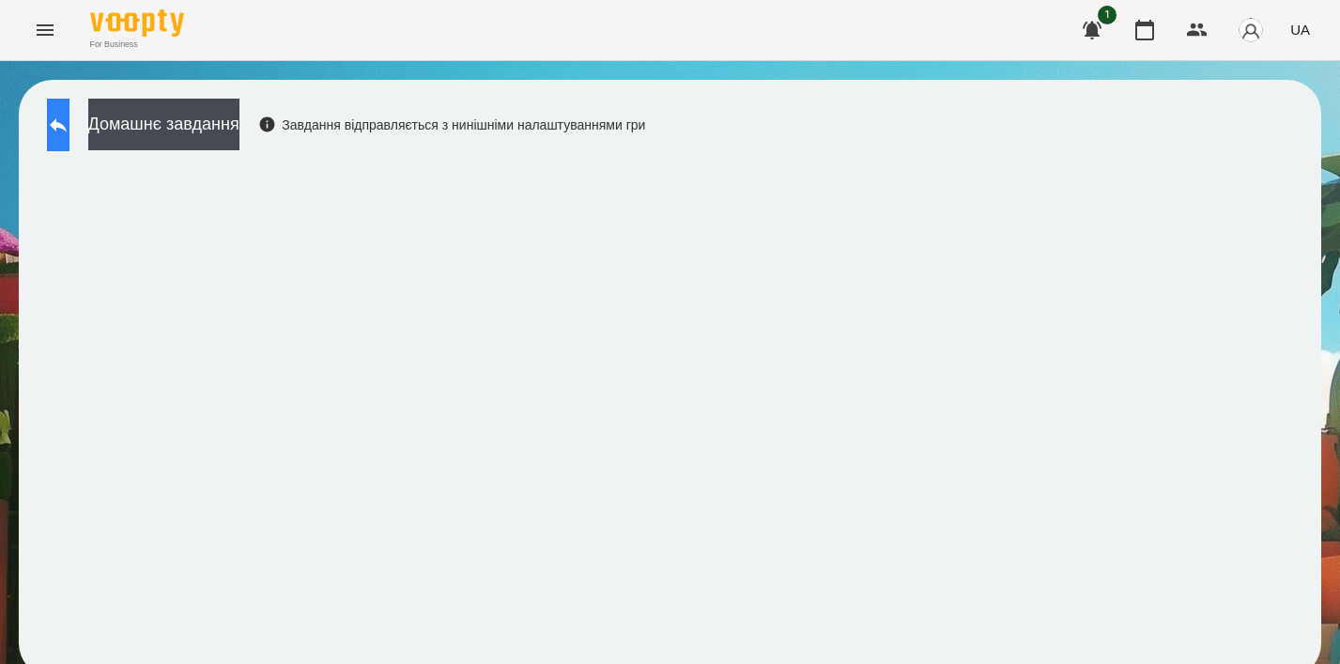
click at [48, 132] on button at bounding box center [58, 125] width 23 height 53
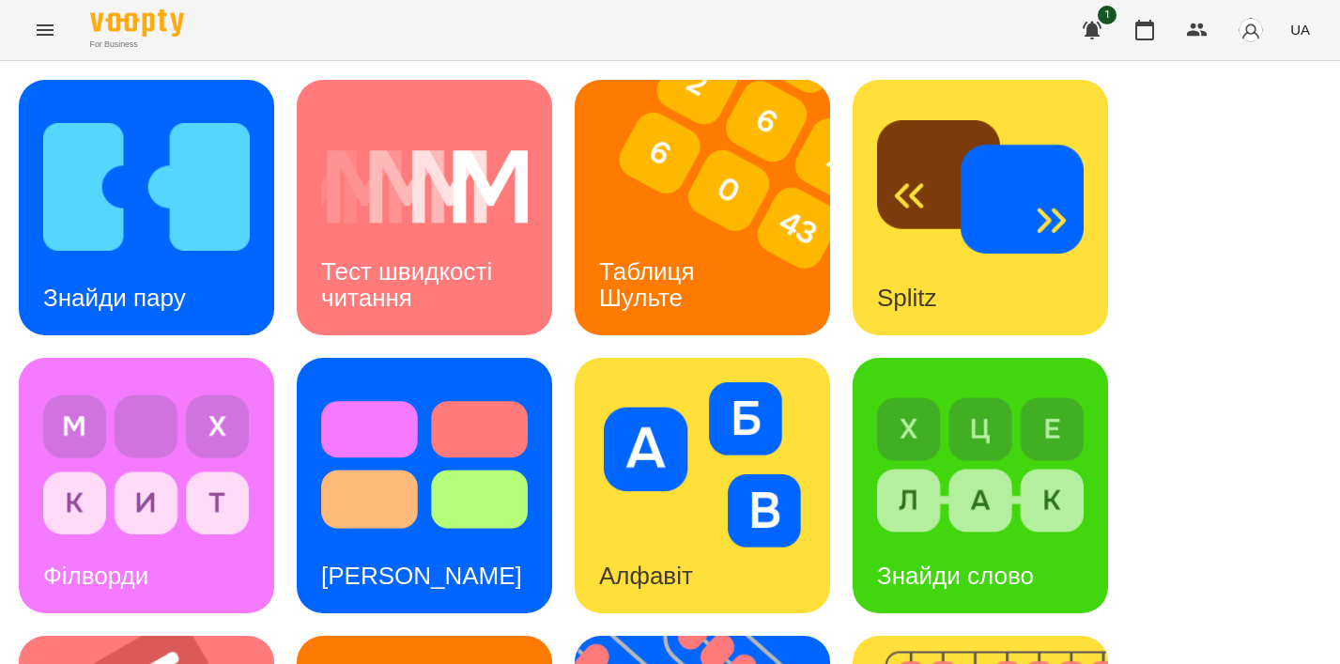
scroll to position [348, 0]
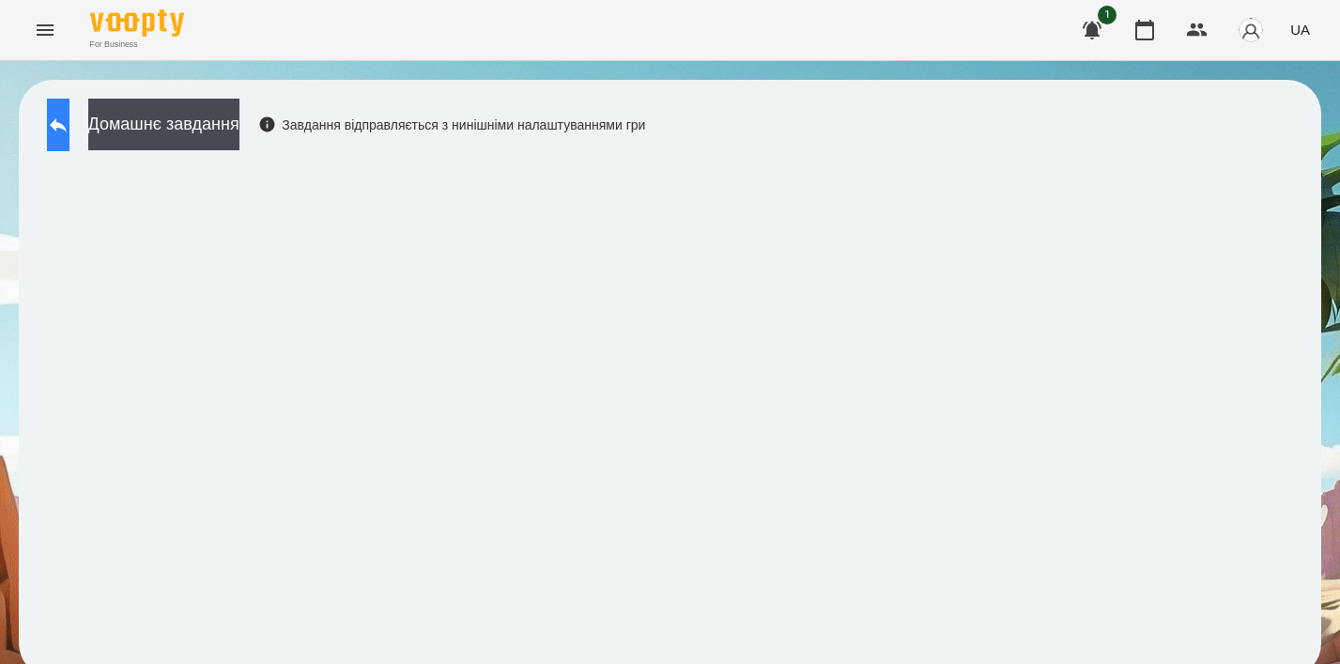
click at [69, 130] on icon at bounding box center [58, 125] width 23 height 23
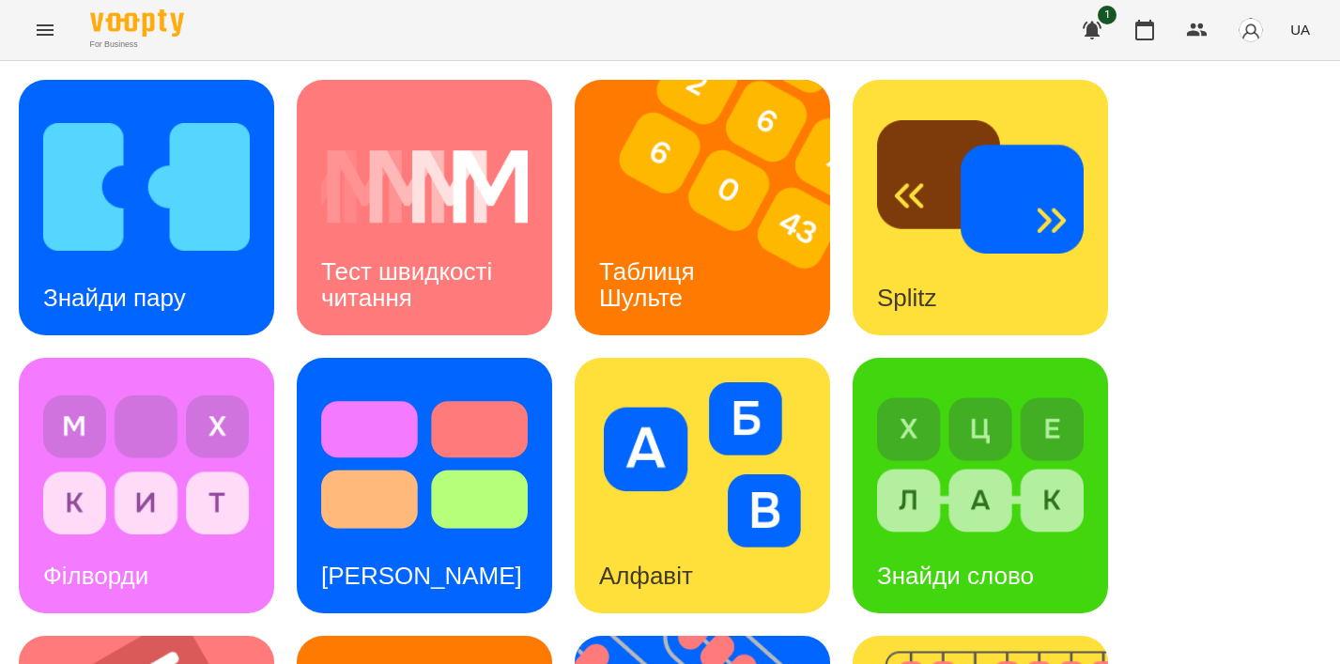
scroll to position [557, 0]
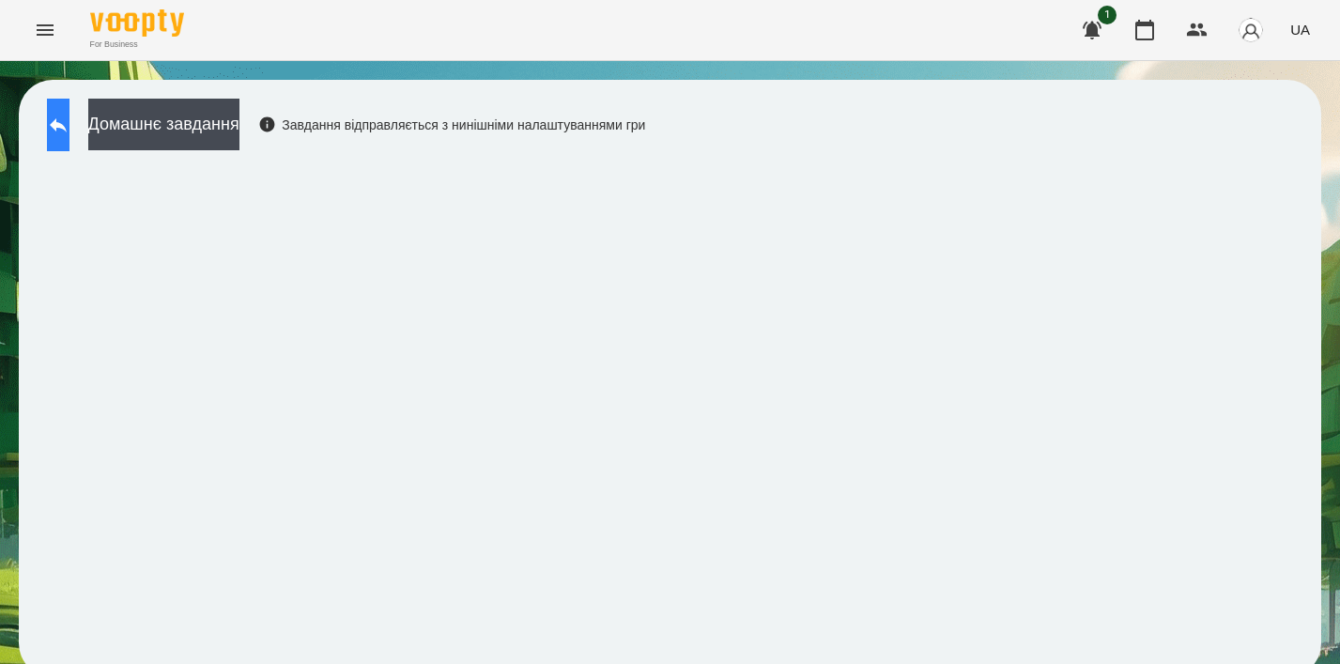
click at [66, 130] on icon at bounding box center [58, 125] width 23 height 23
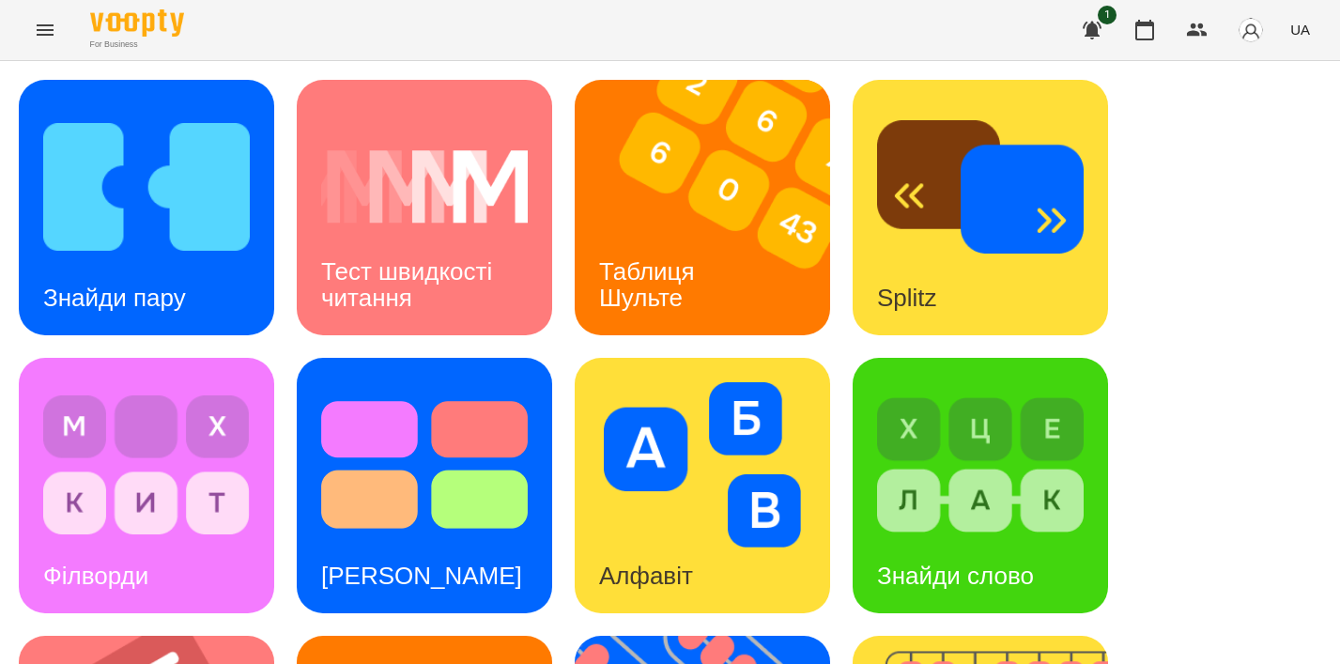
scroll to position [802, 0]
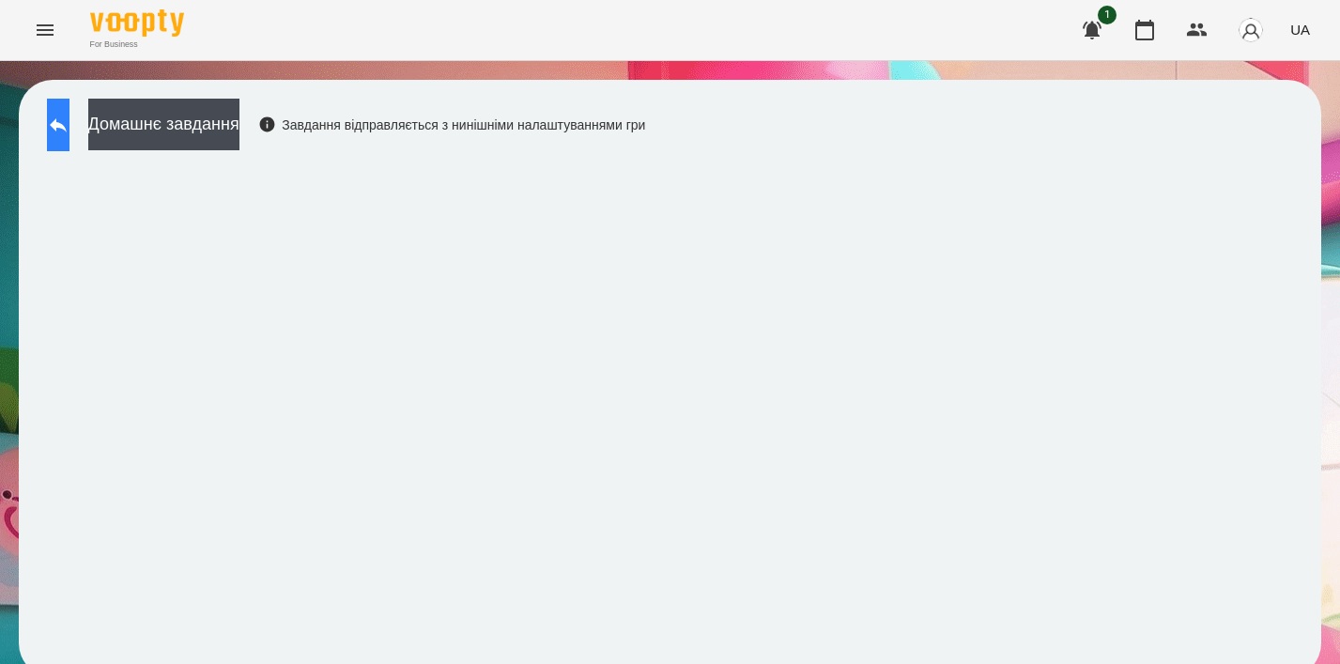
click at [69, 108] on button at bounding box center [58, 125] width 23 height 53
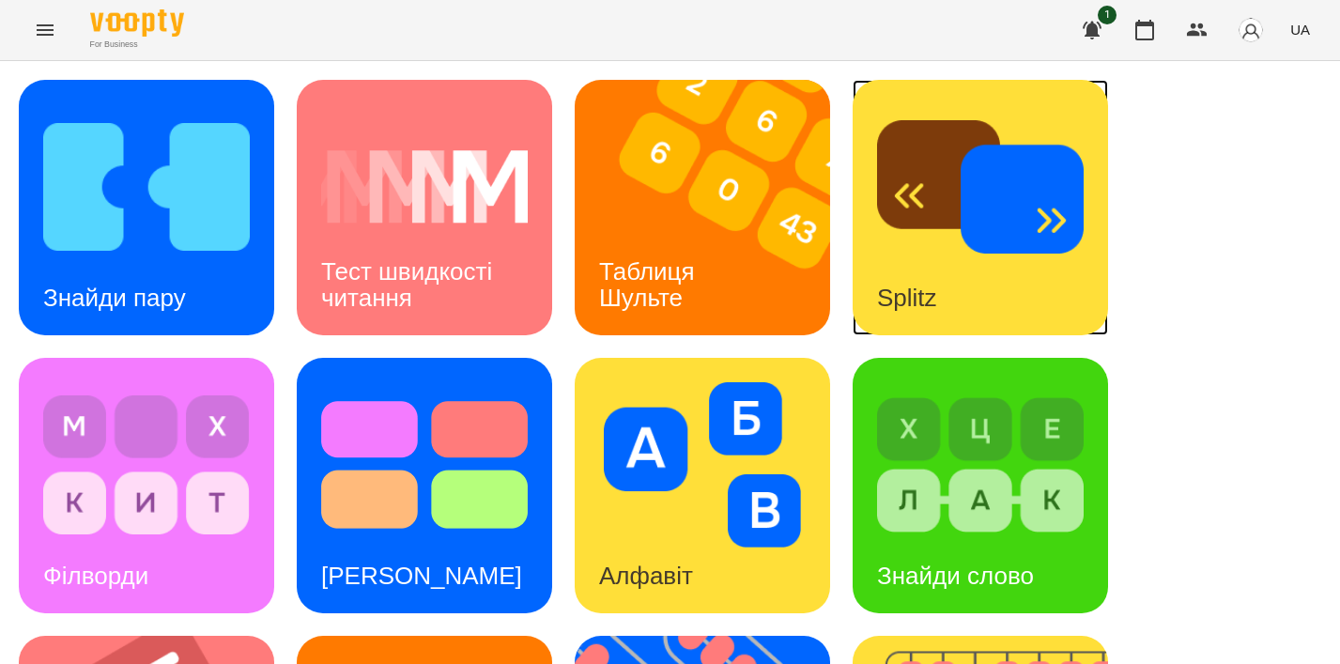
click at [1031, 192] on img at bounding box center [980, 186] width 207 height 165
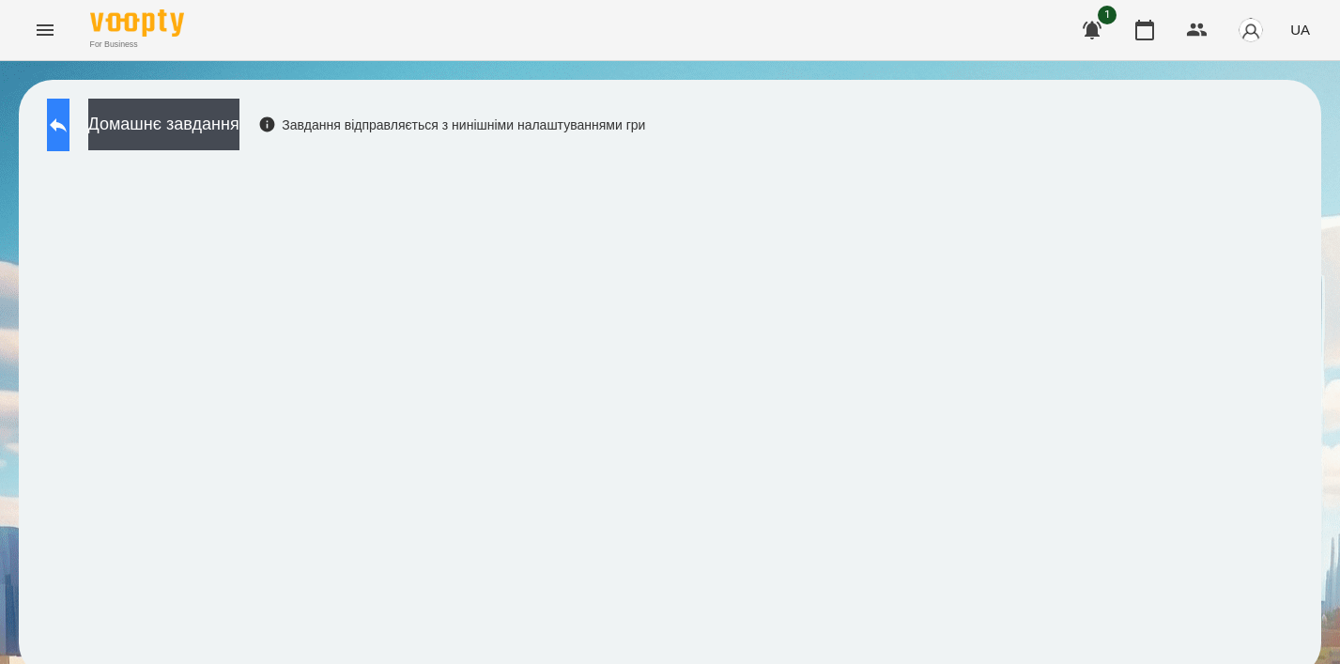
click at [69, 112] on button at bounding box center [58, 125] width 23 height 53
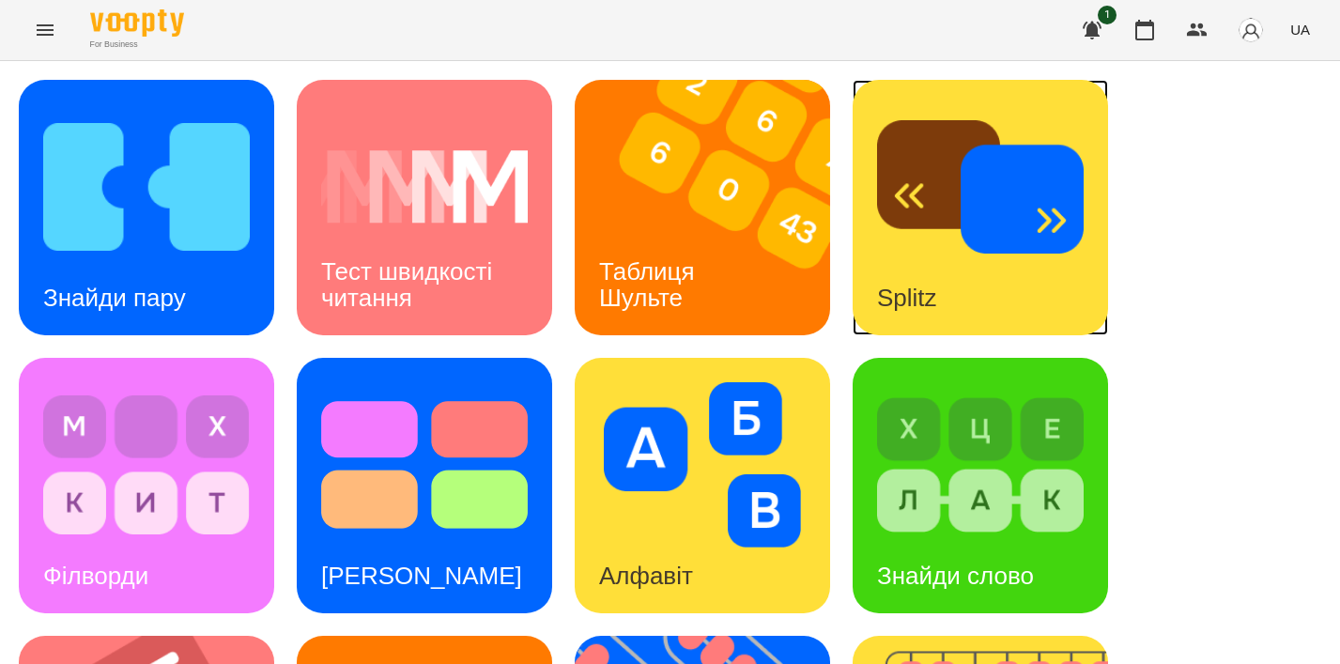
click at [920, 307] on h3 "Splitz" at bounding box center [907, 298] width 60 height 28
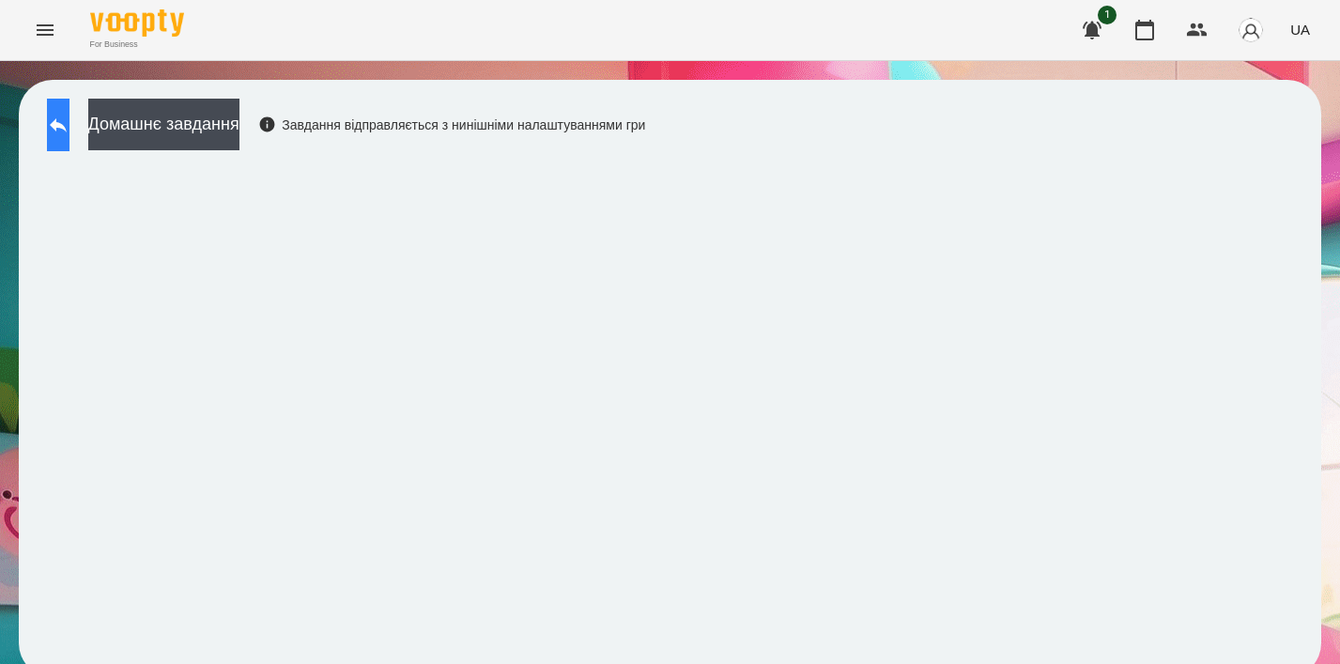
click at [69, 130] on icon at bounding box center [58, 125] width 23 height 23
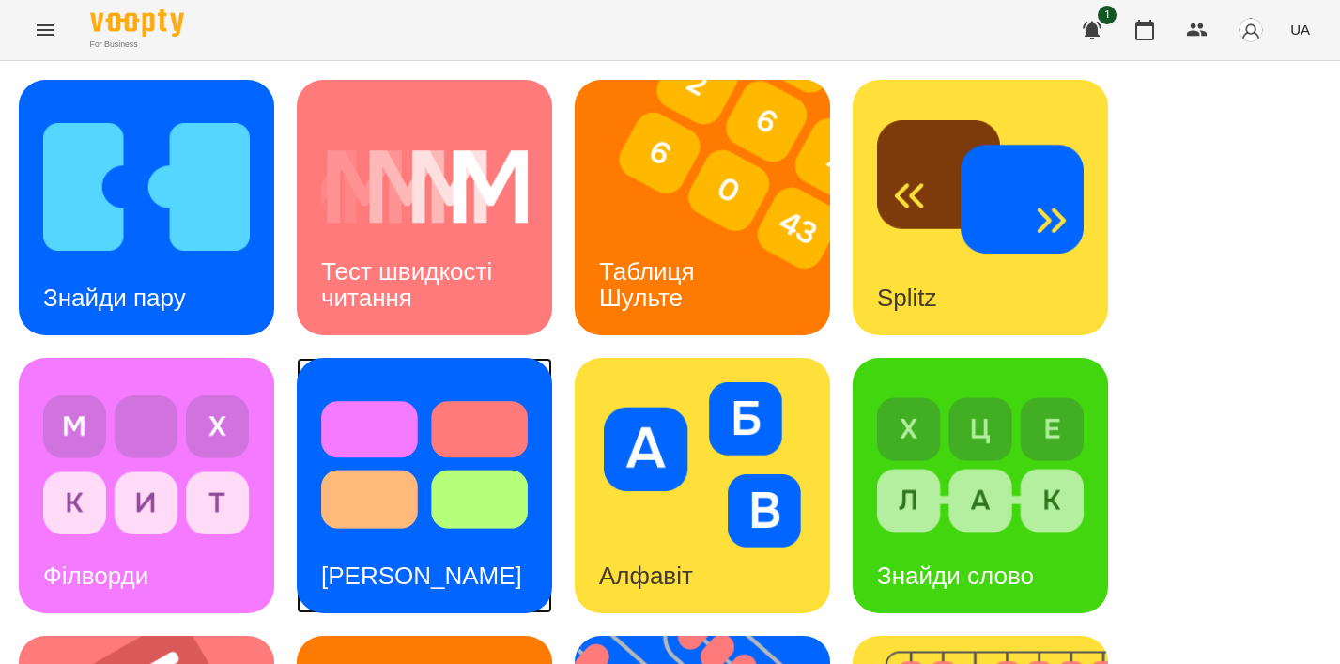
click at [479, 448] on img at bounding box center [424, 464] width 207 height 165
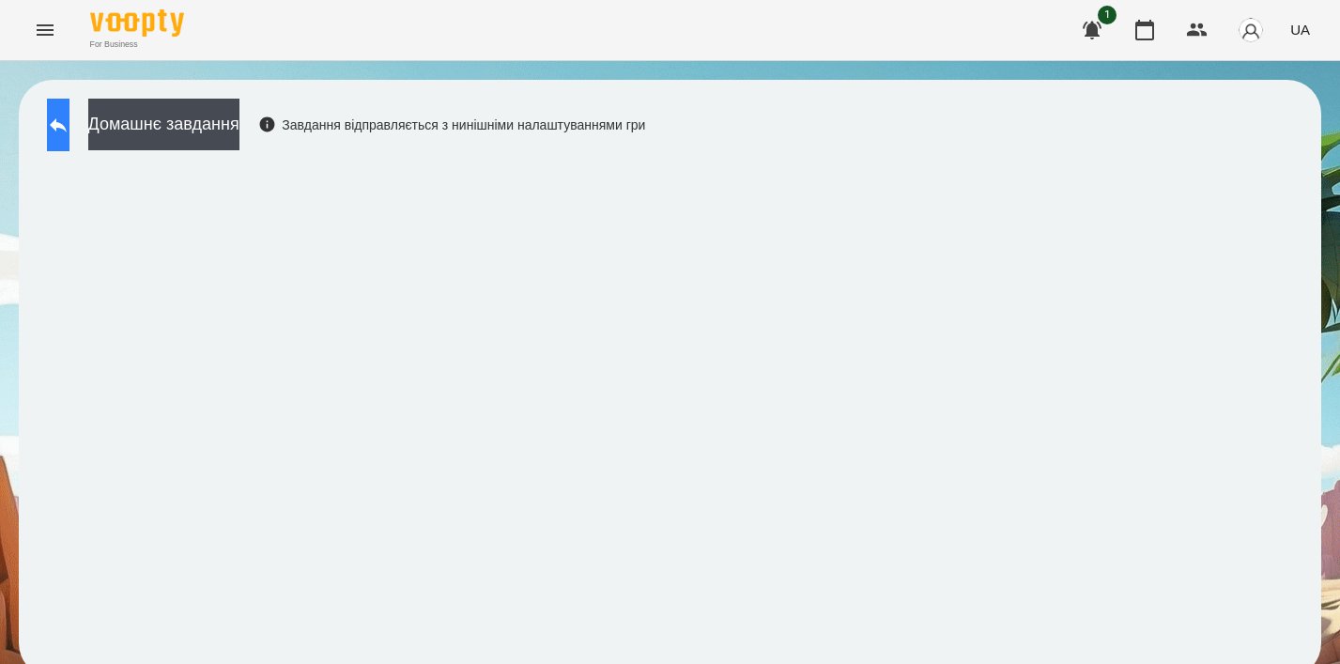
click at [69, 130] on icon at bounding box center [58, 125] width 23 height 23
